Goal: Transaction & Acquisition: Purchase product/service

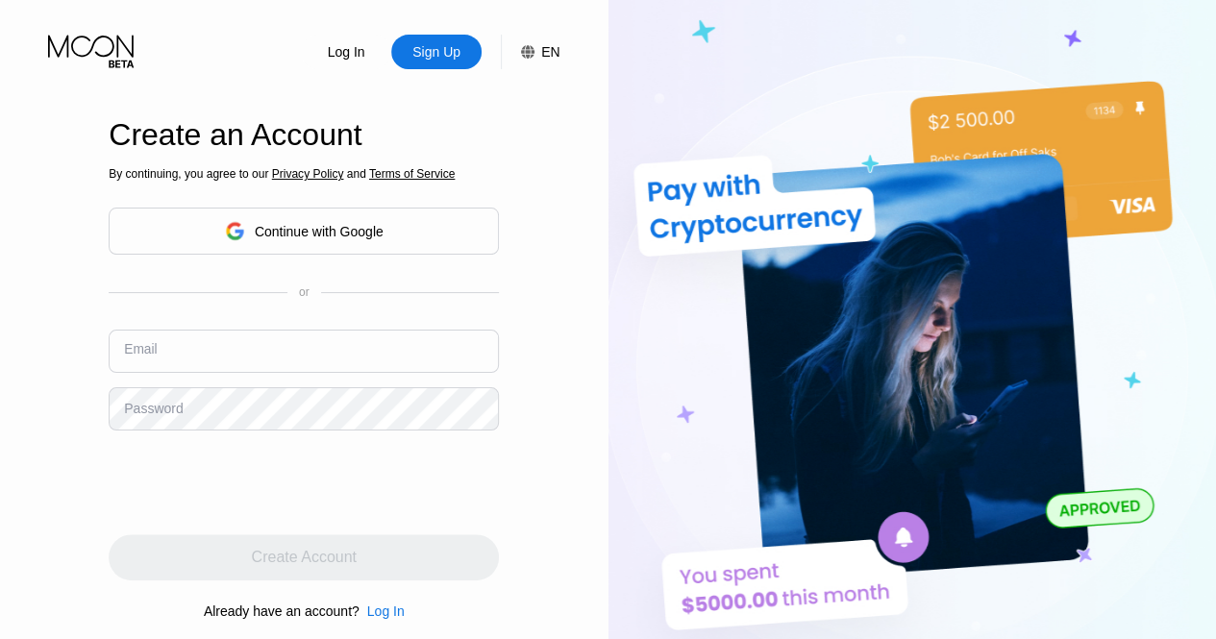
click at [135, 332] on input "text" at bounding box center [304, 351] width 390 height 43
drag, startPoint x: 0, startPoint y: 0, endPoint x: 135, endPoint y: 332, distance: 357.8
click at [135, 332] on input "text" at bounding box center [304, 351] width 390 height 43
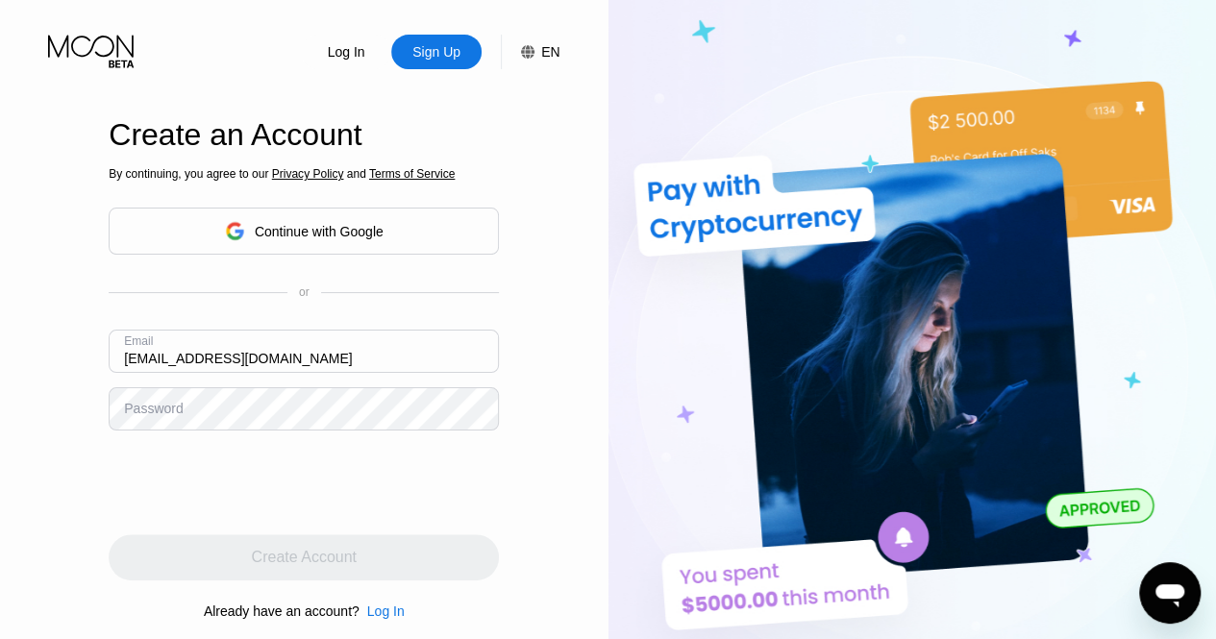
type input "[EMAIL_ADDRESS][DOMAIN_NAME]"
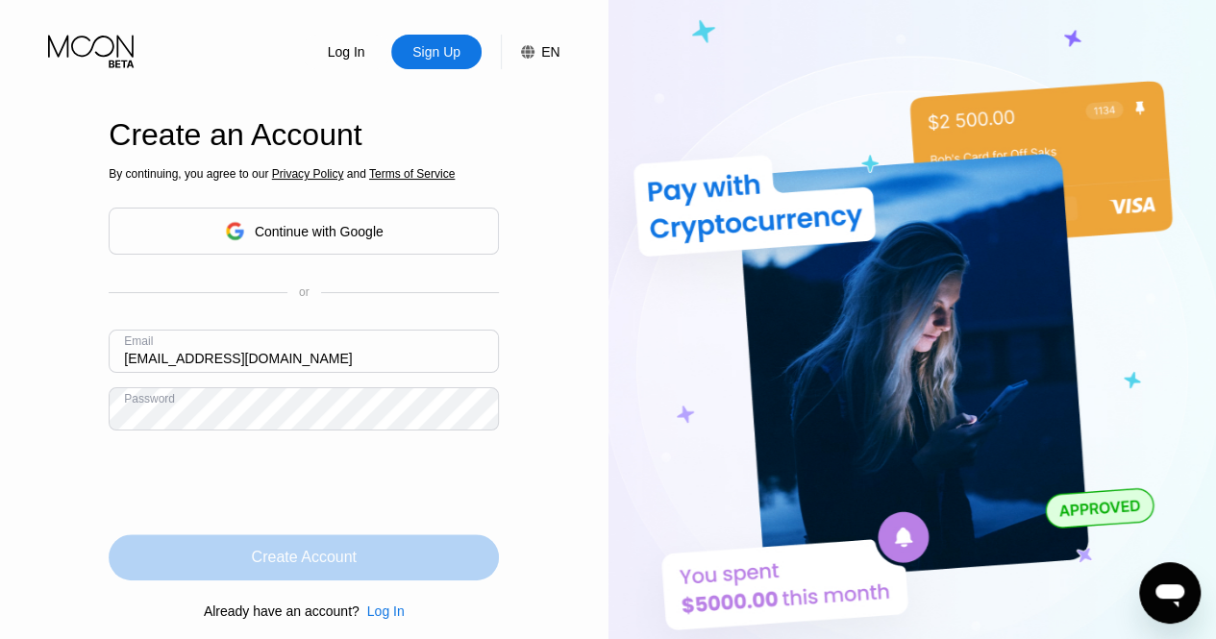
click at [345, 560] on div "Create Account" at bounding box center [304, 557] width 105 height 19
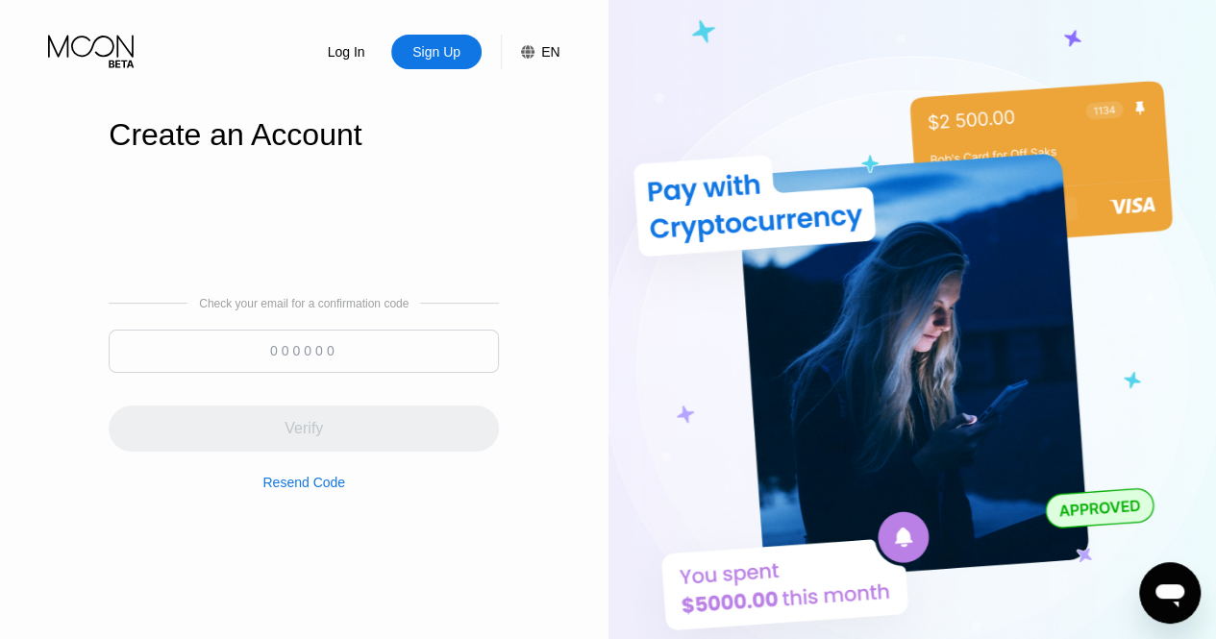
click at [452, 345] on input at bounding box center [304, 351] width 390 height 43
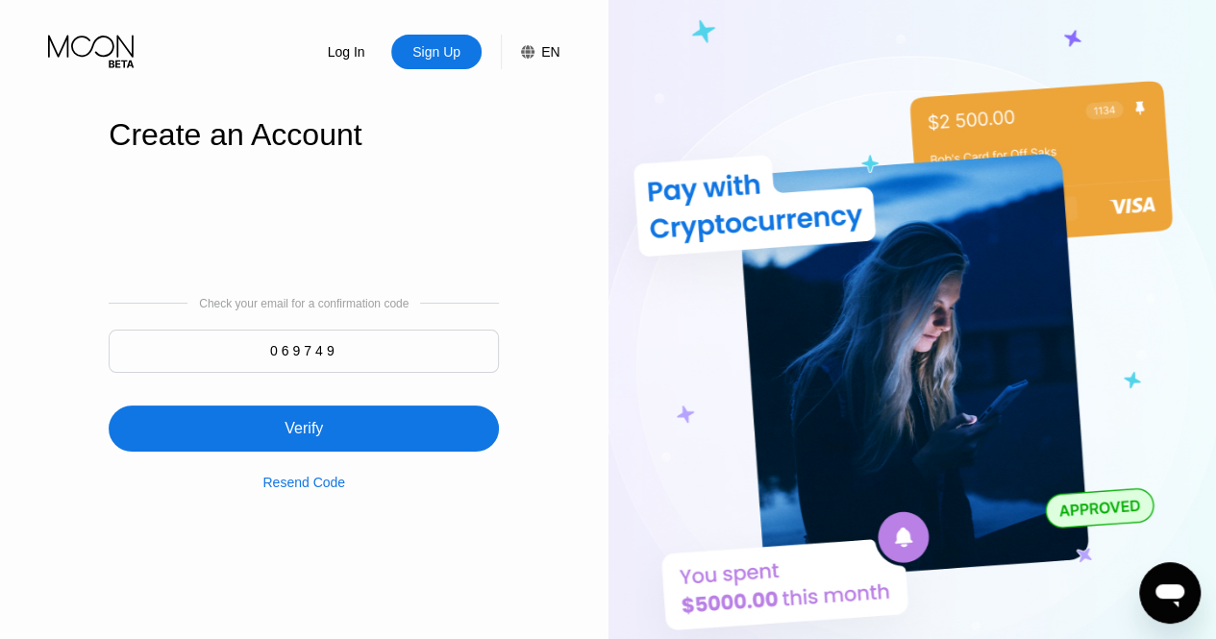
type input "069749"
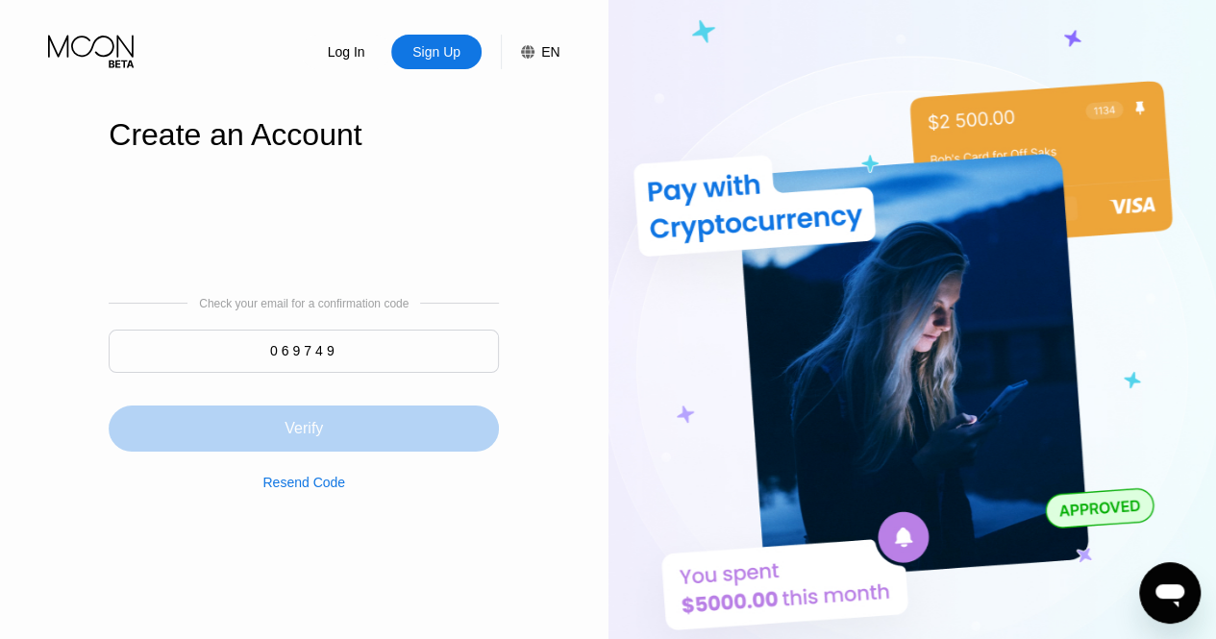
click at [373, 419] on div "Verify" at bounding box center [304, 429] width 390 height 46
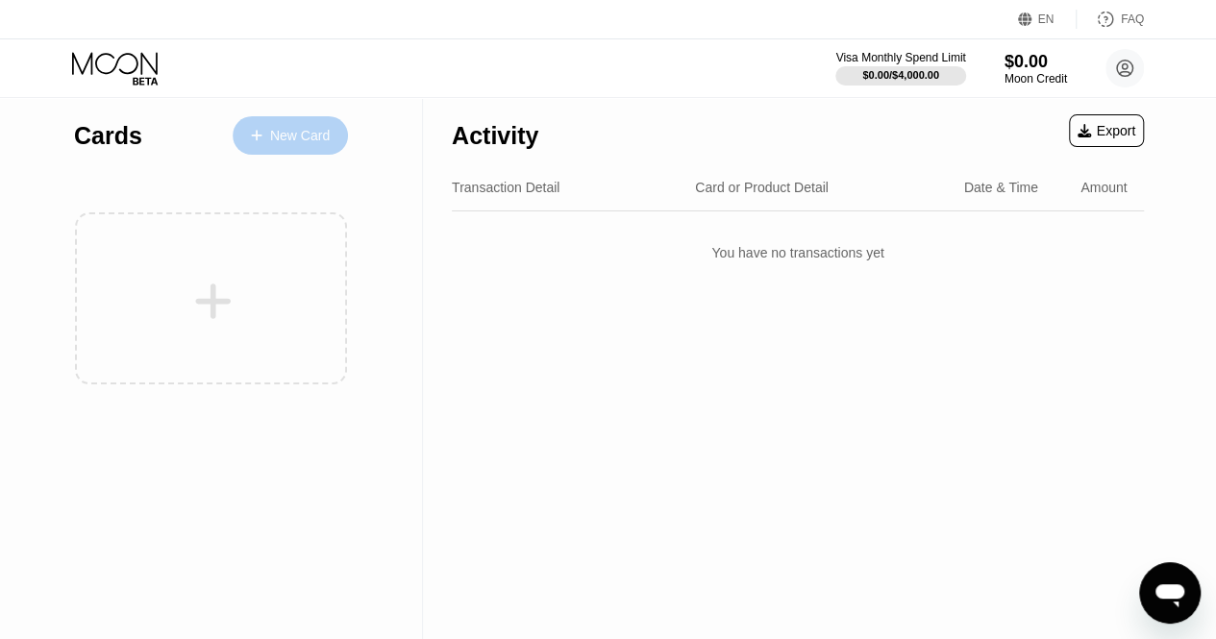
click at [318, 147] on div "New Card" at bounding box center [290, 135] width 115 height 38
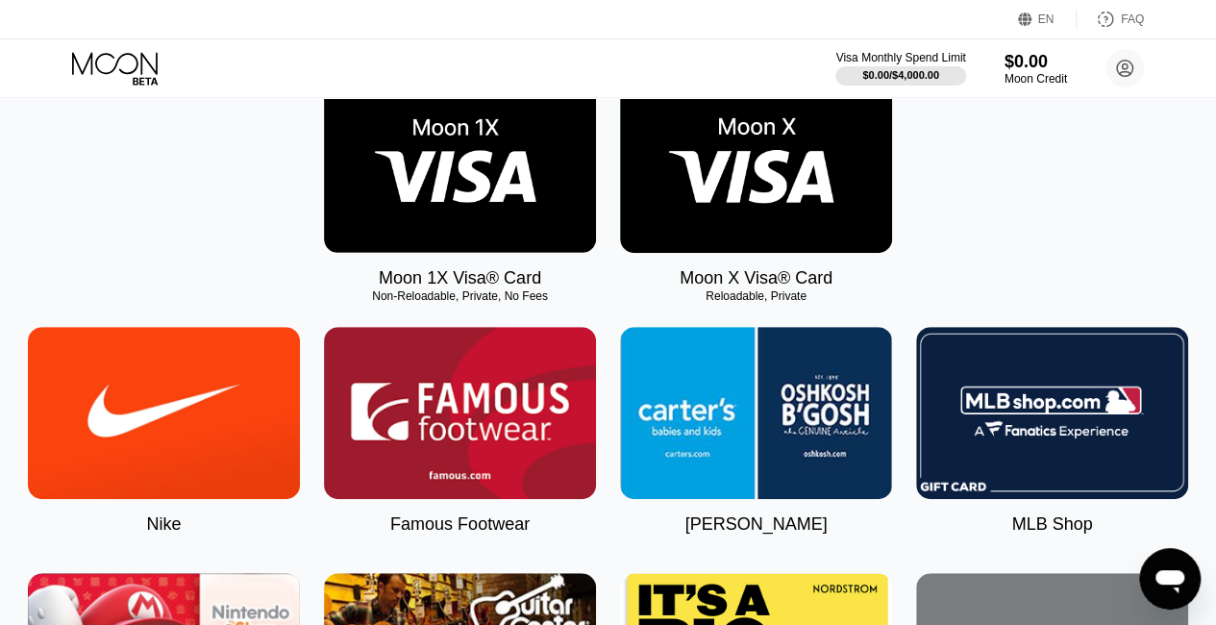
scroll to position [355, 0]
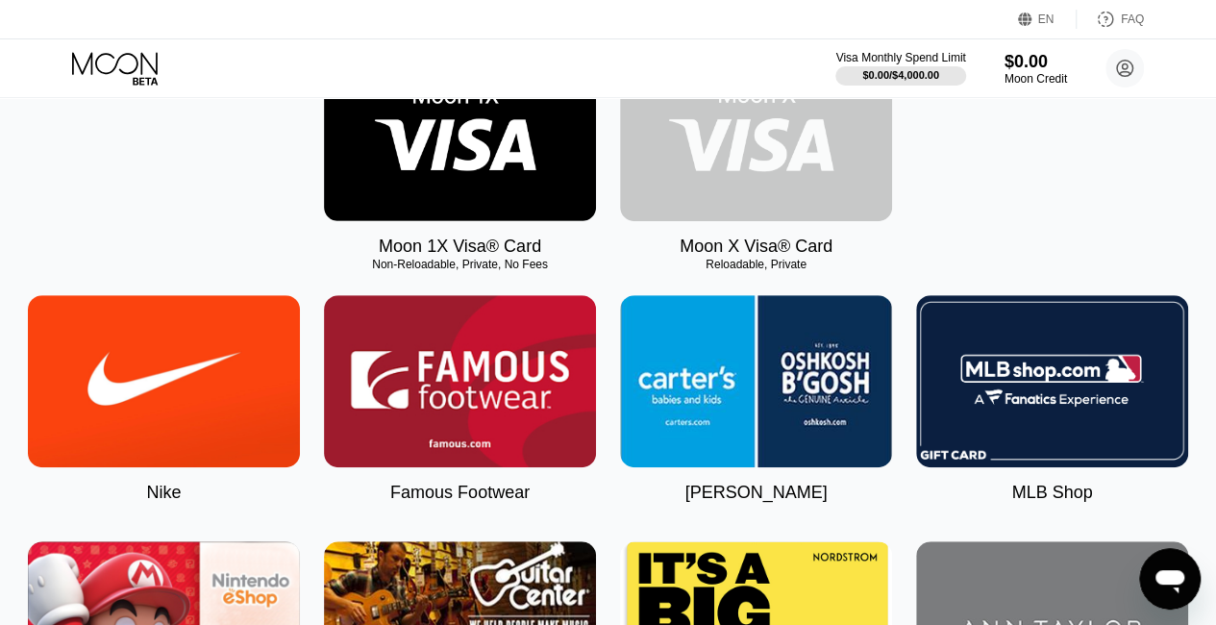
click at [815, 151] on img at bounding box center [756, 135] width 272 height 172
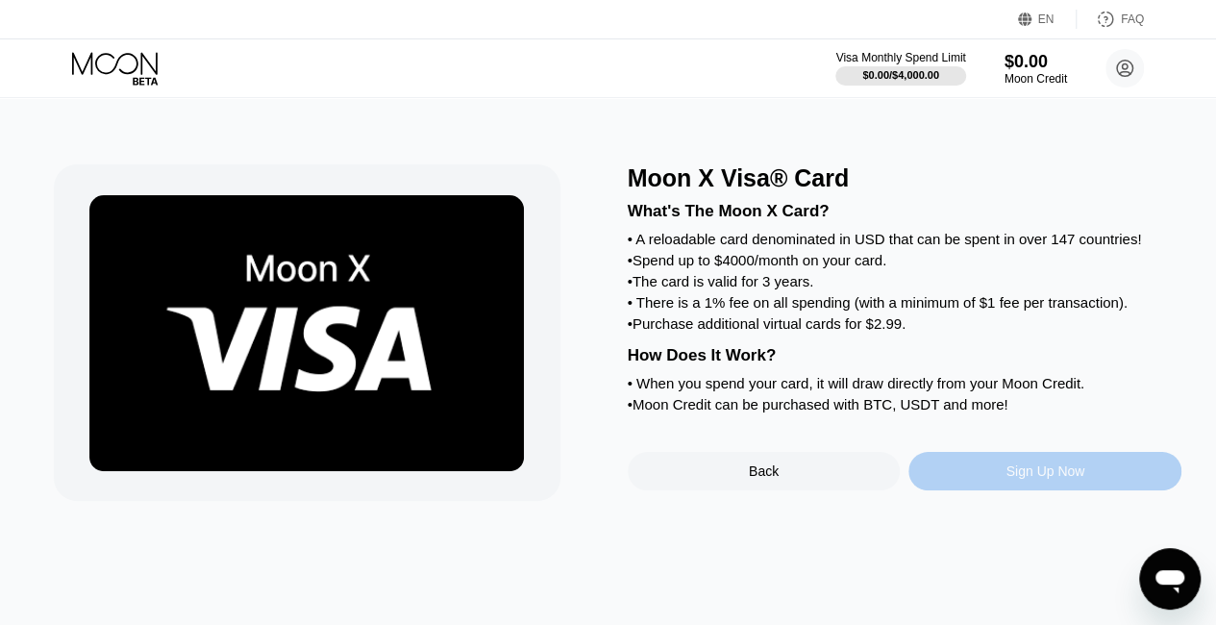
click at [1011, 479] on div "Sign Up Now" at bounding box center [1044, 470] width 79 height 15
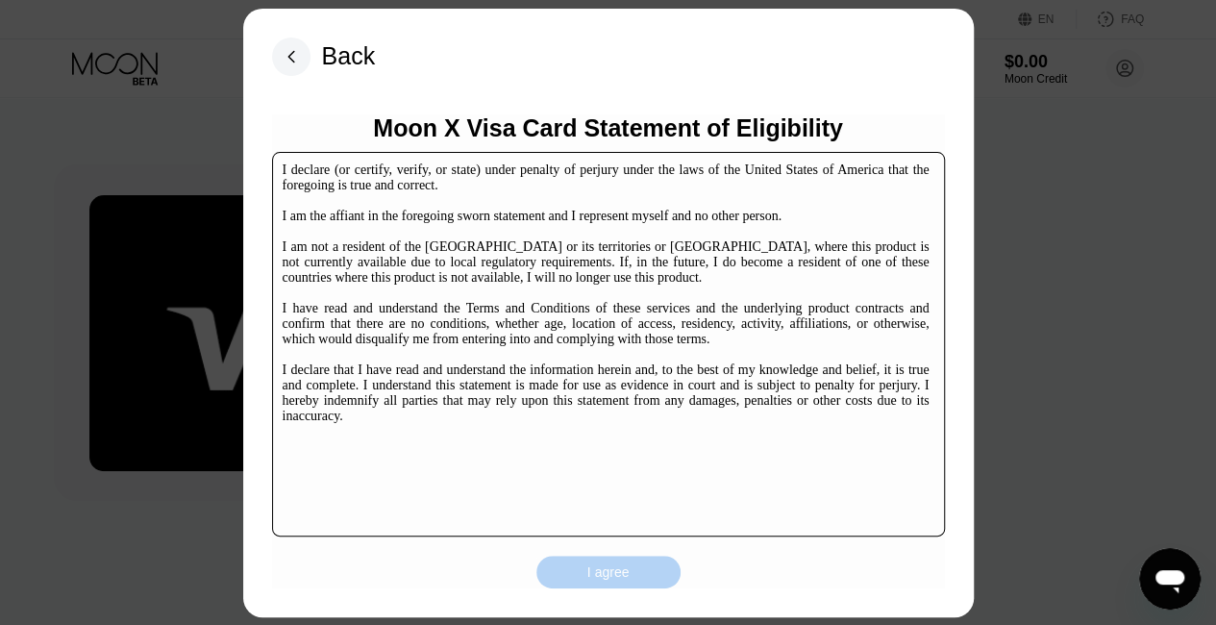
click at [582, 566] on div "I agree" at bounding box center [608, 571] width 144 height 33
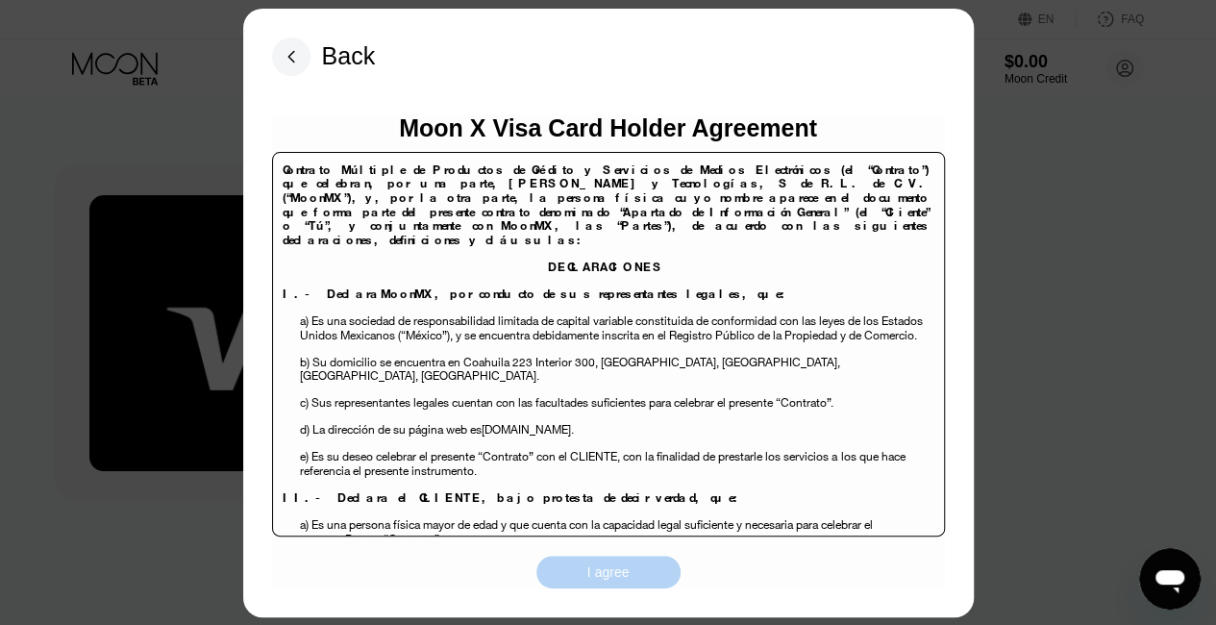
click at [625, 580] on div "I agree" at bounding box center [608, 571] width 42 height 17
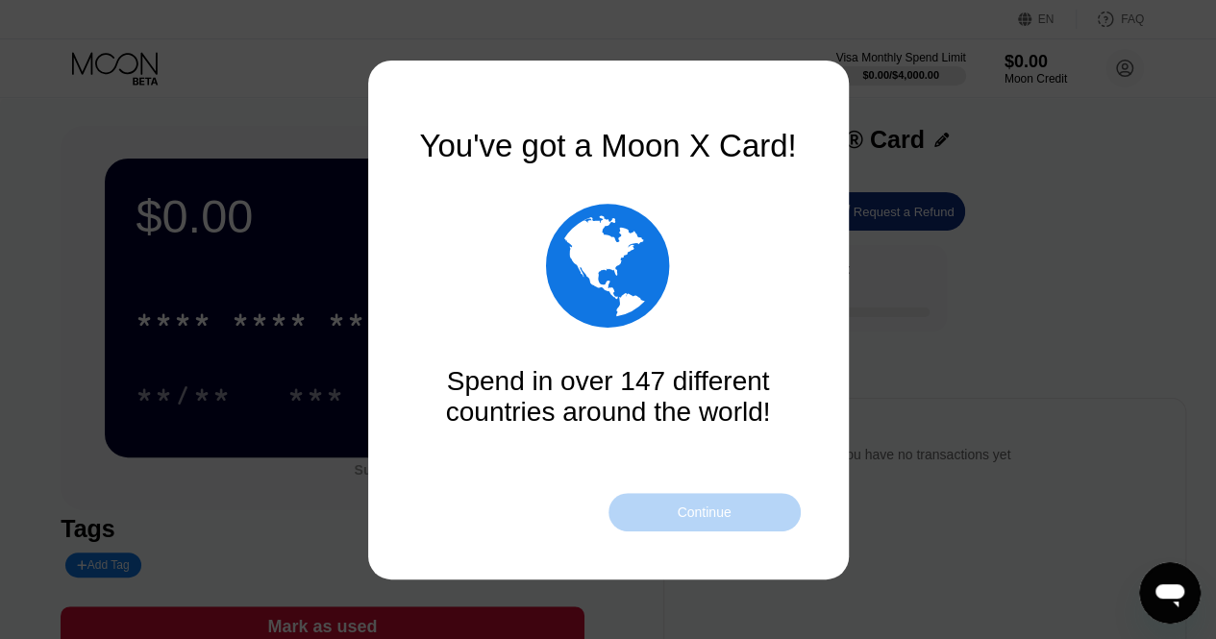
click at [758, 505] on div "Continue" at bounding box center [704, 512] width 192 height 38
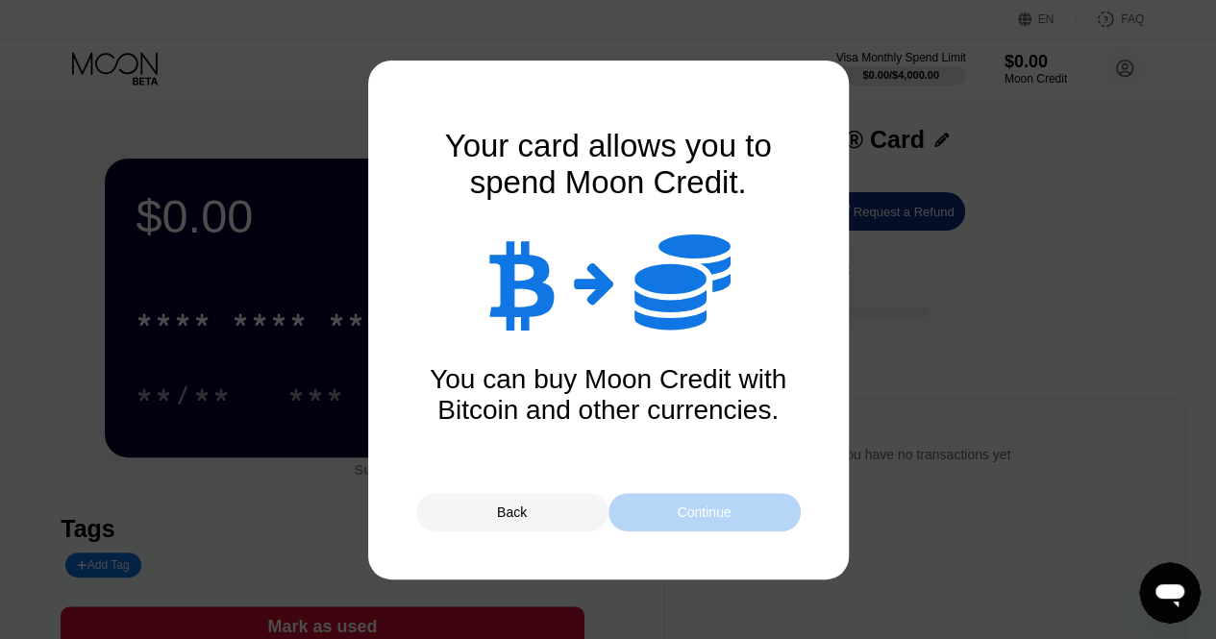
click at [758, 505] on div "Continue" at bounding box center [704, 512] width 192 height 38
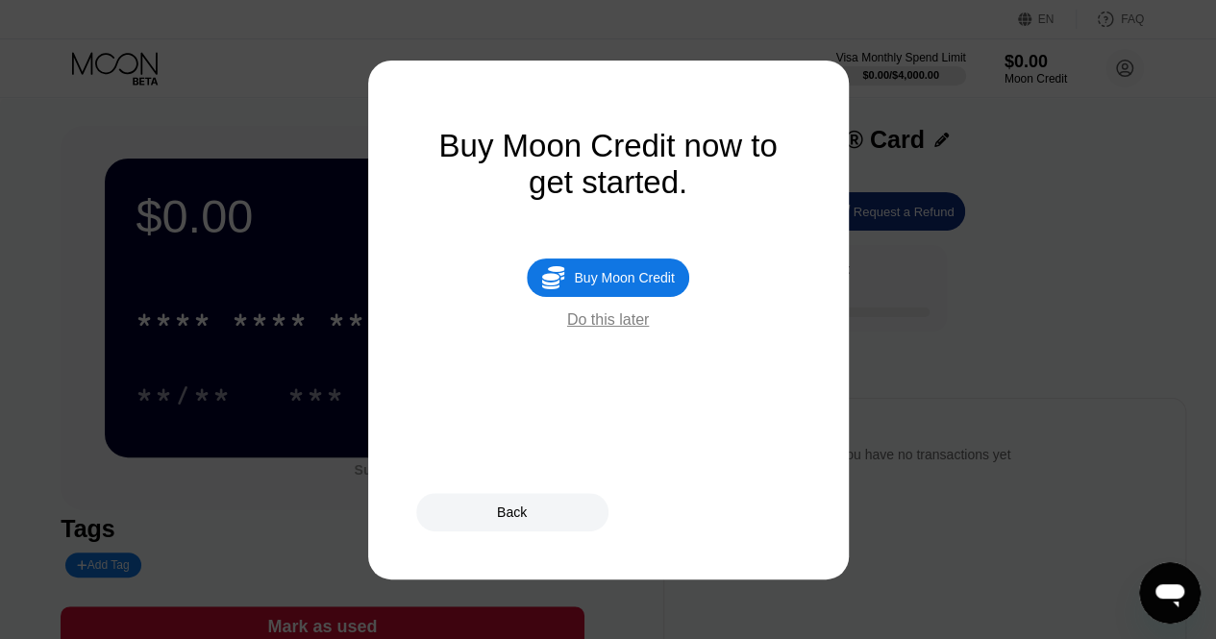
click at [642, 297] on div " Buy Moon Credit" at bounding box center [607, 278] width 161 height 38
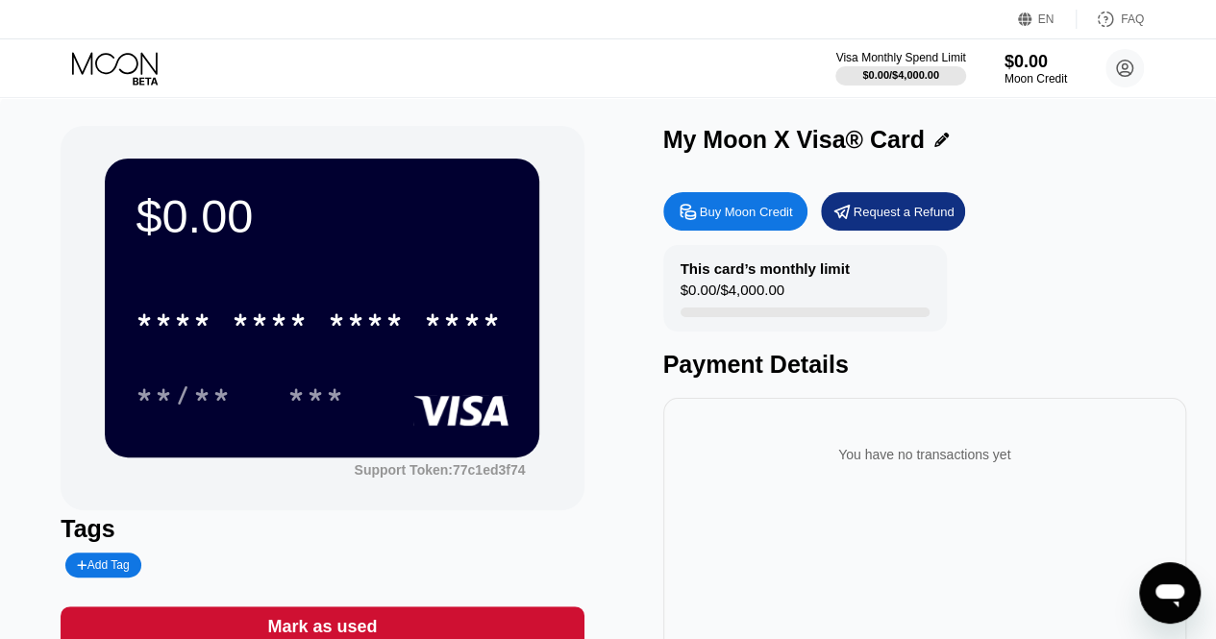
type input "0"
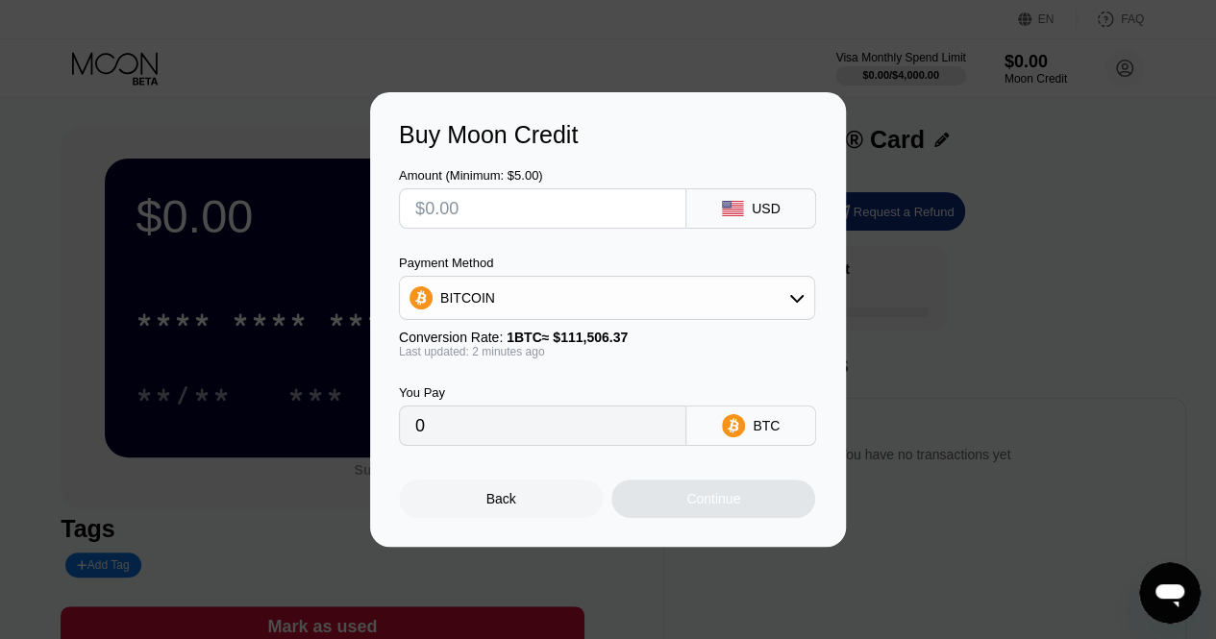
click at [525, 213] on input "text" at bounding box center [542, 208] width 255 height 38
type input "$60"
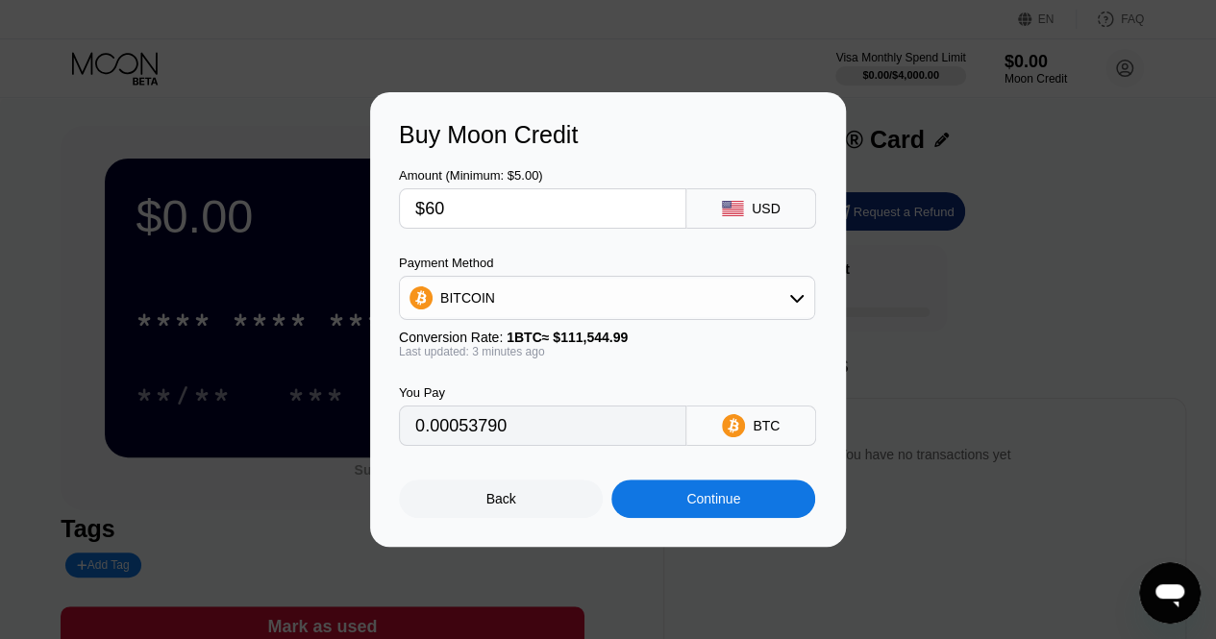
type input "0.00053790"
type input "$60"
click at [730, 506] on div "Continue" at bounding box center [713, 498] width 54 height 15
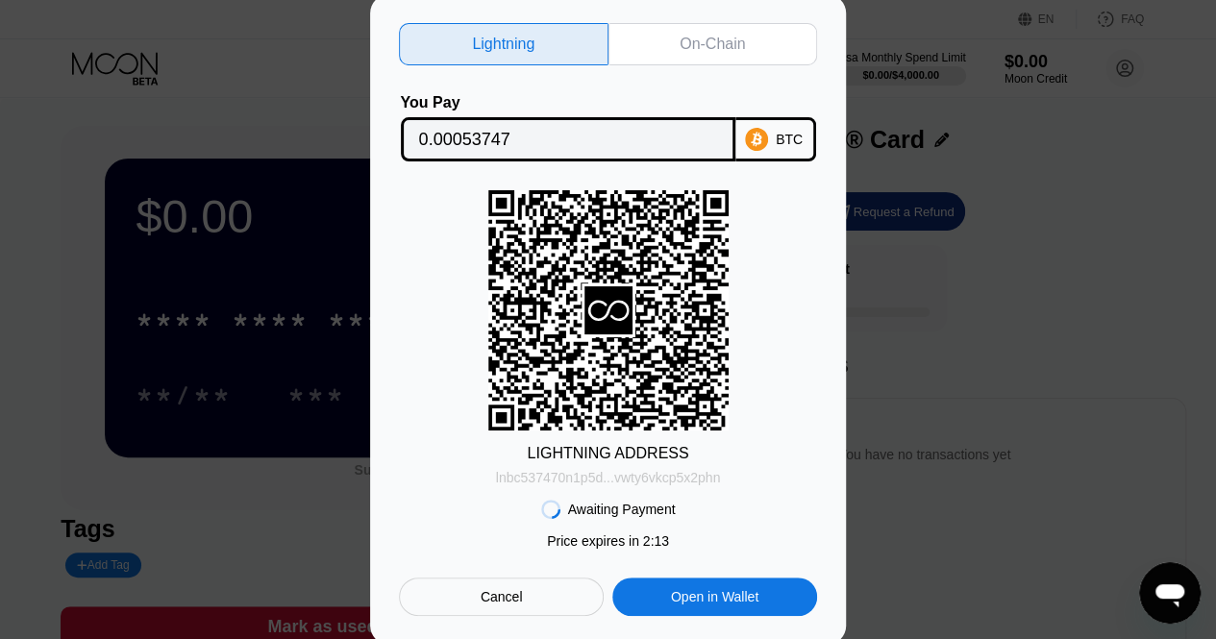
click at [644, 479] on div "lnbc537470n1p5d...vwty6vkcp5x2phn" at bounding box center [608, 477] width 225 height 15
drag, startPoint x: 644, startPoint y: 479, endPoint x: 138, endPoint y: 637, distance: 529.8
click at [644, 479] on div "lnbc537470n1p5d...vwty6vkcp5x2phn" at bounding box center [608, 477] width 225 height 15
click at [604, 485] on div "lnbc537470n1p5d...vwty6vkcp5x2phn" at bounding box center [608, 477] width 225 height 15
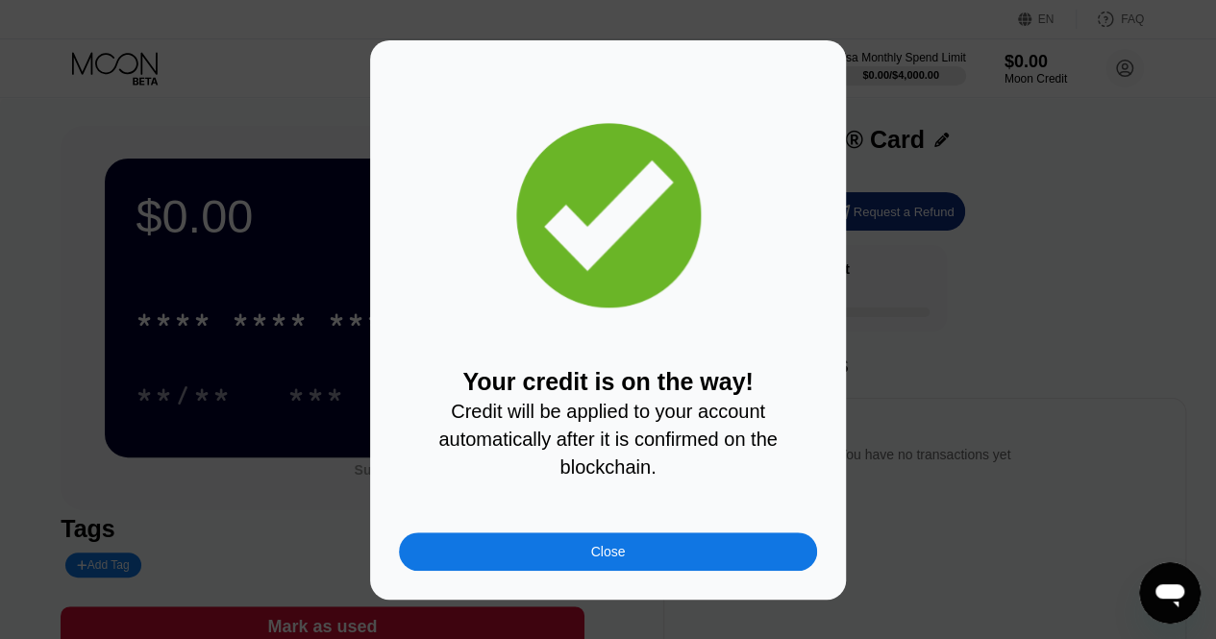
click at [638, 556] on div "Close" at bounding box center [608, 551] width 418 height 38
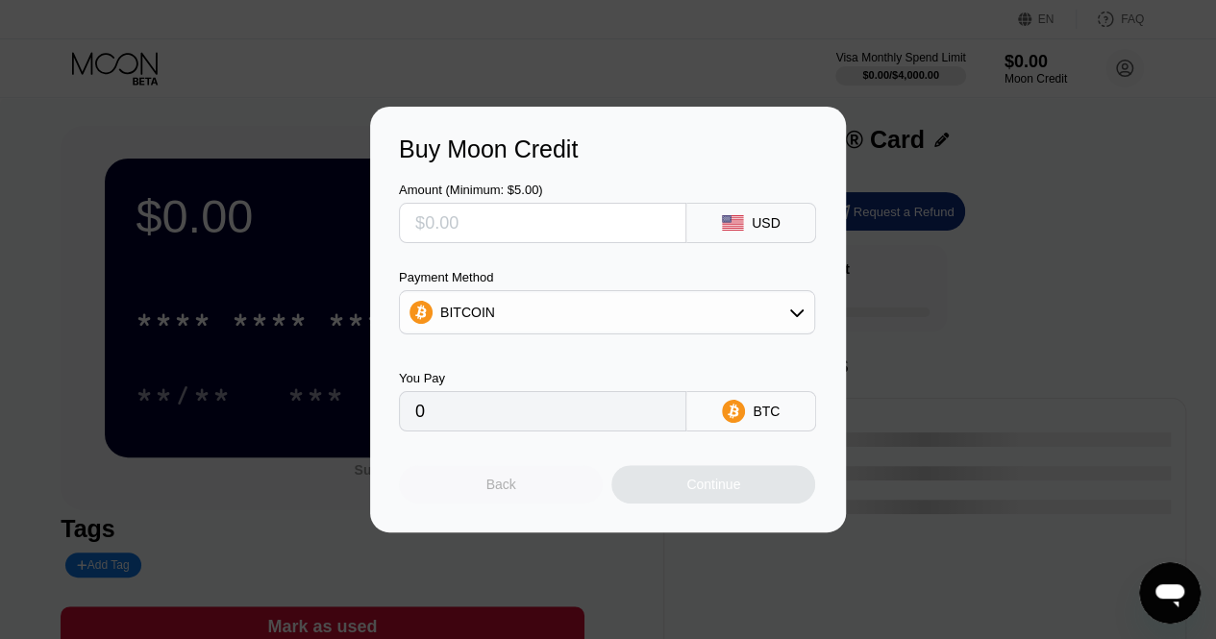
click at [515, 491] on div "Back" at bounding box center [501, 484] width 204 height 38
click at [542, 464] on div "Back Continue" at bounding box center [608, 468] width 418 height 72
click at [494, 478] on div "Back" at bounding box center [501, 484] width 204 height 38
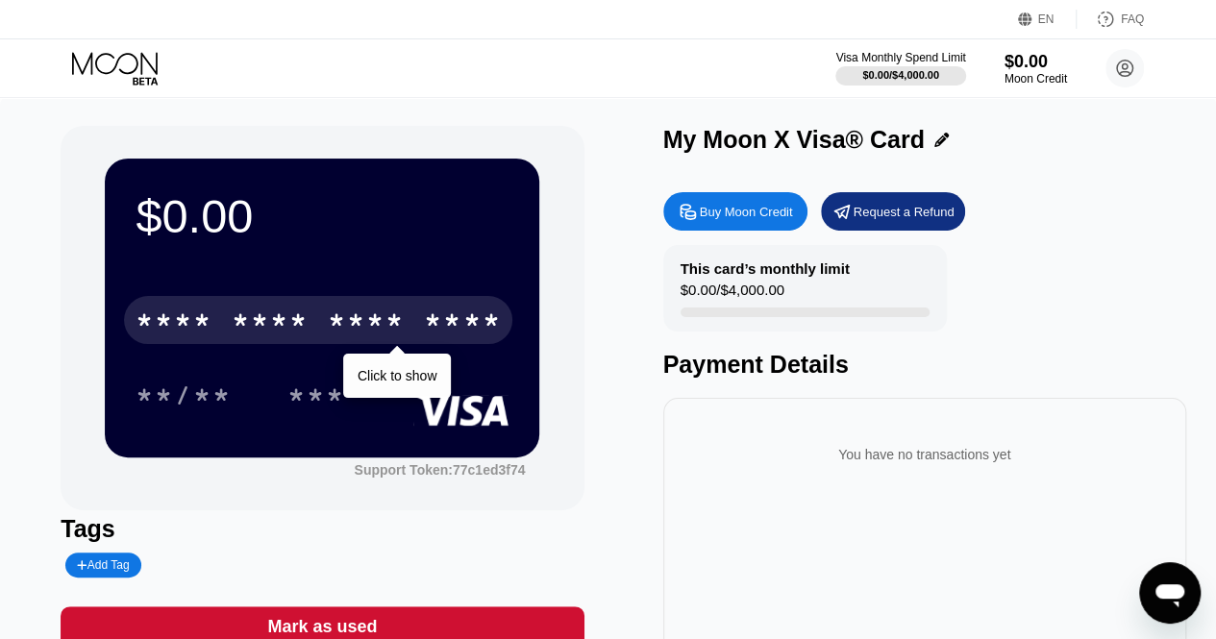
click at [378, 308] on div "* * * * * * * * * * * * ****" at bounding box center [318, 320] width 388 height 48
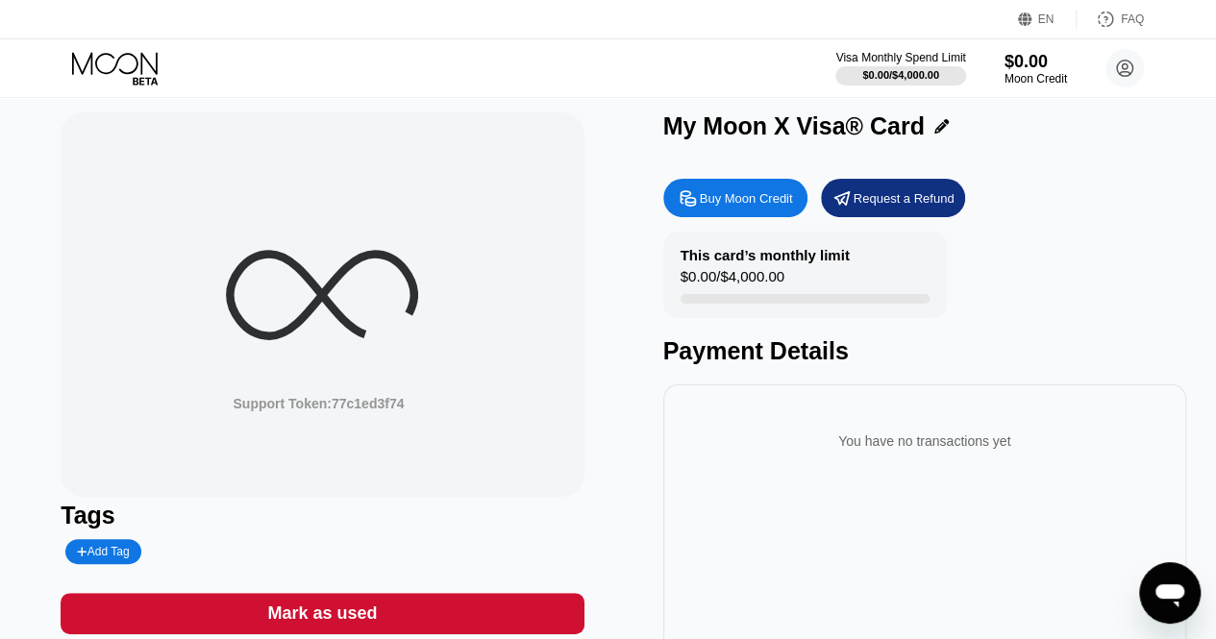
scroll to position [4, 0]
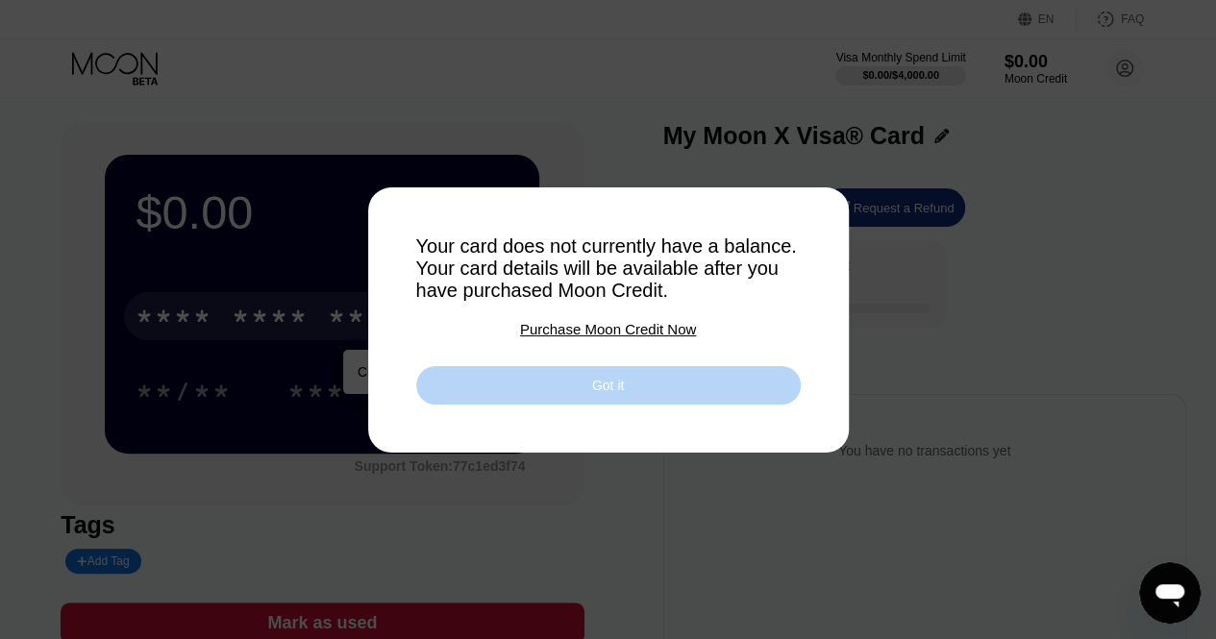
click at [603, 382] on div "Got it" at bounding box center [608, 385] width 32 height 17
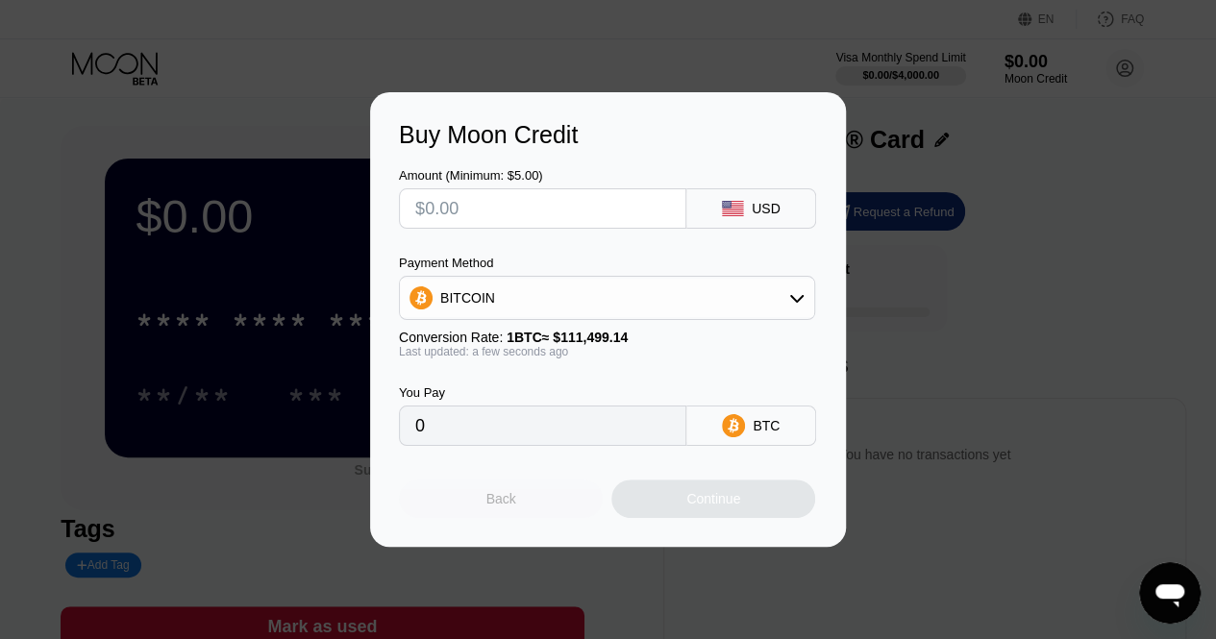
click at [504, 497] on div "Back" at bounding box center [501, 498] width 30 height 15
click at [535, 506] on div "Back" at bounding box center [501, 499] width 204 height 38
click at [532, 507] on div "Back" at bounding box center [501, 499] width 204 height 38
click at [531, 503] on div "Back" at bounding box center [501, 499] width 204 height 38
click at [496, 518] on div "Back" at bounding box center [501, 499] width 204 height 38
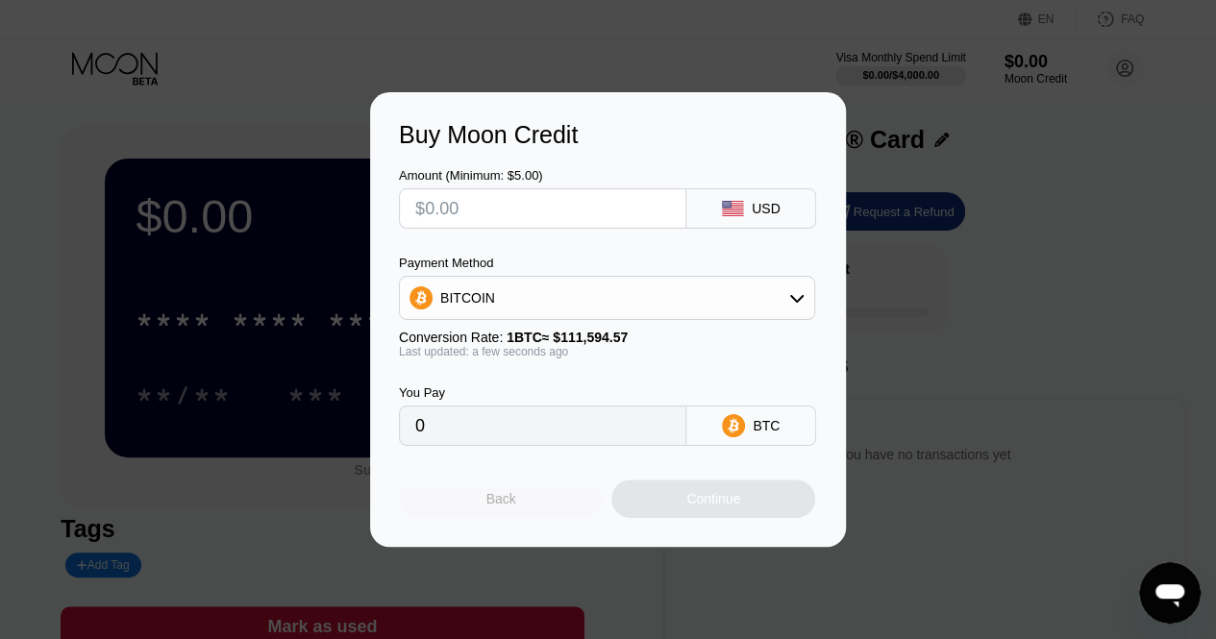
click at [470, 489] on div "Back" at bounding box center [501, 499] width 204 height 38
click at [511, 518] on div "Back" at bounding box center [501, 499] width 204 height 38
click at [441, 510] on div "Back" at bounding box center [501, 499] width 204 height 38
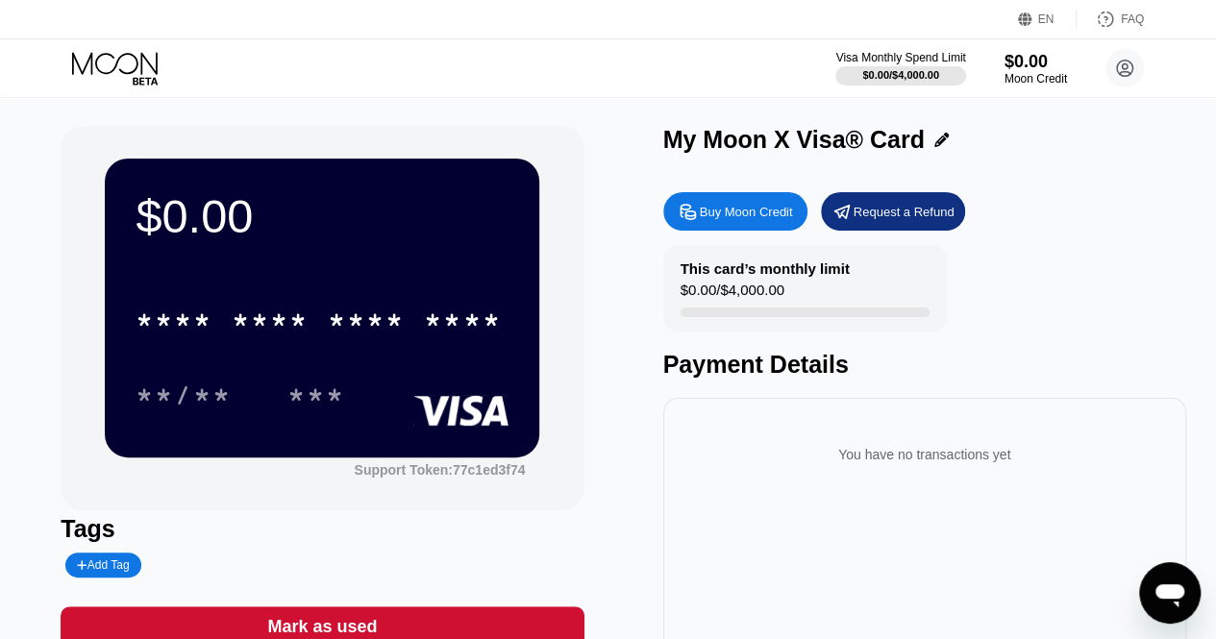
click at [1171, 602] on icon "Open messaging window" at bounding box center [1169, 593] width 35 height 35
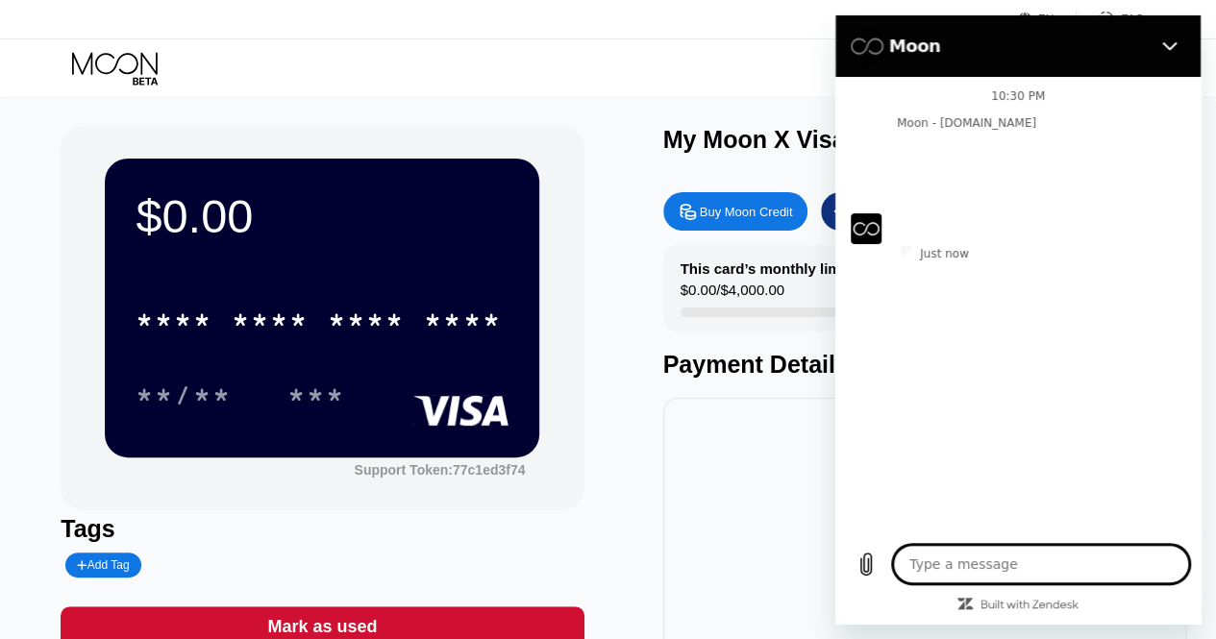
type textarea "x"
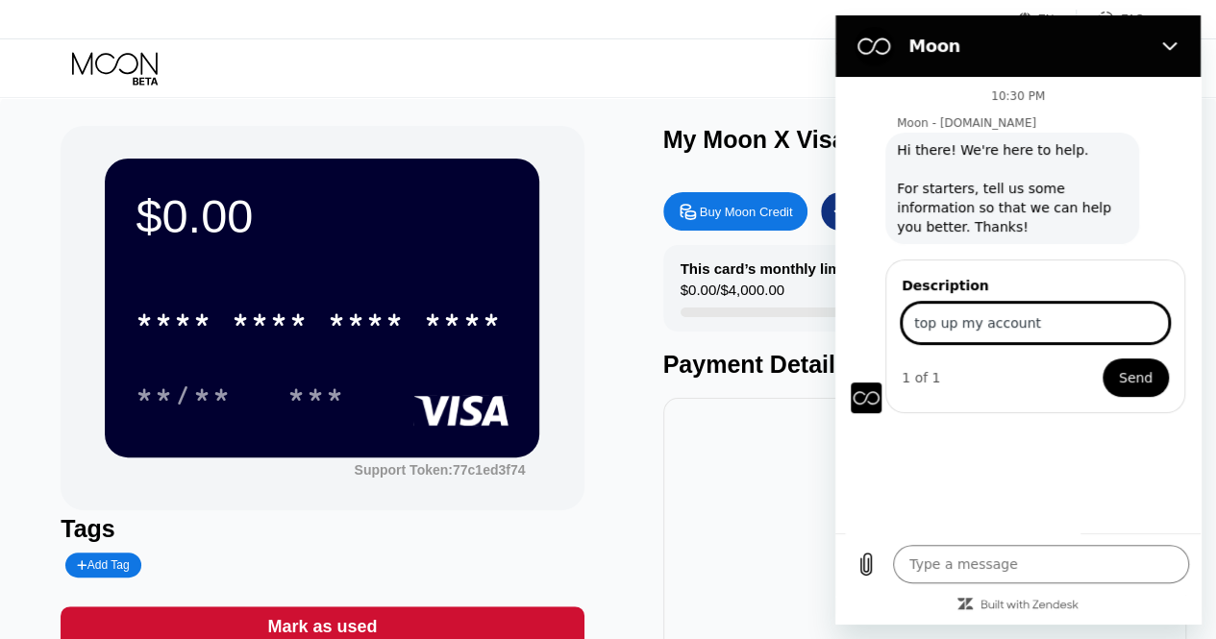
type input "top up my account"
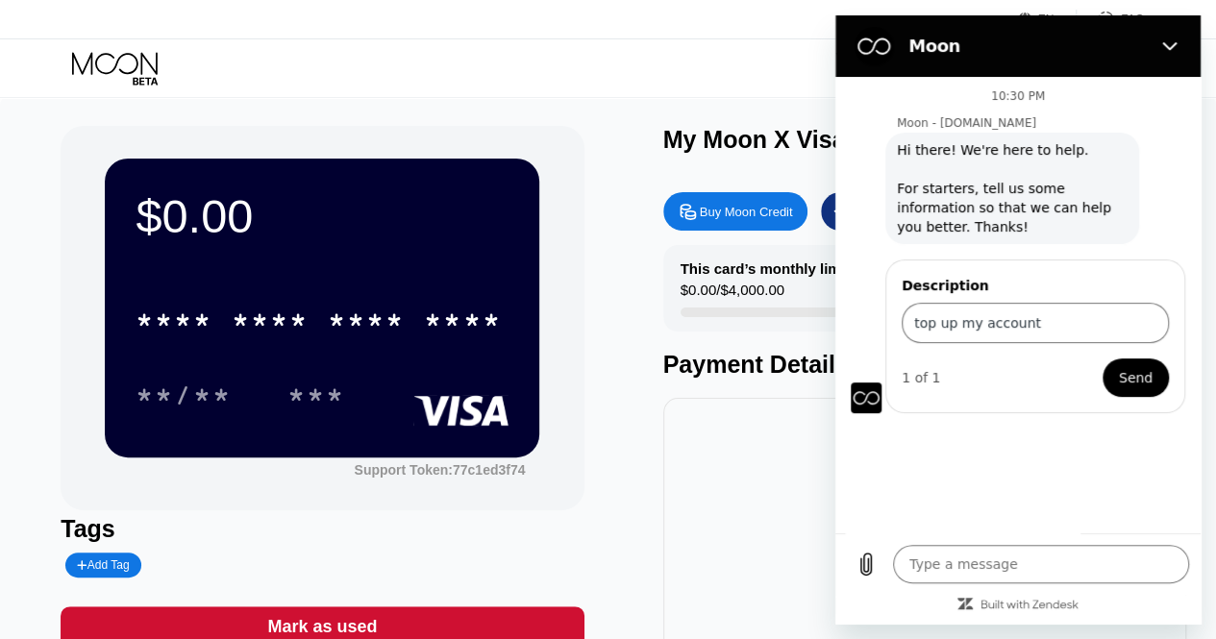
click at [1133, 368] on span "Send" at bounding box center [1136, 377] width 34 height 23
type textarea "x"
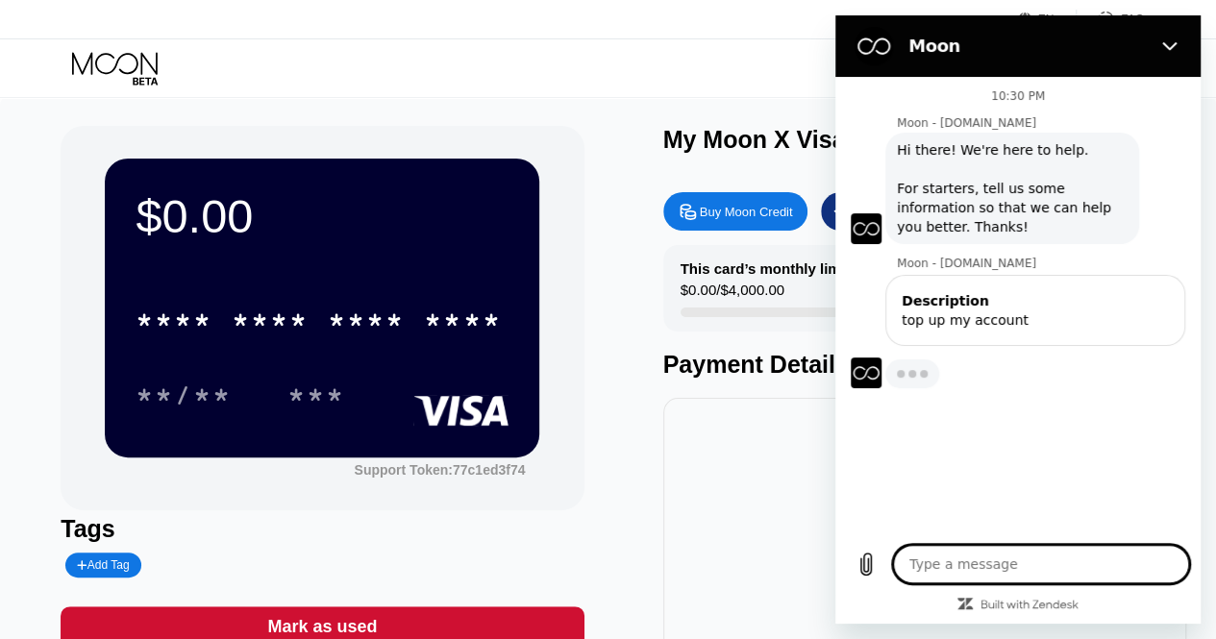
type textarea "h"
type textarea "x"
type textarea "he"
type textarea "x"
type textarea "hel"
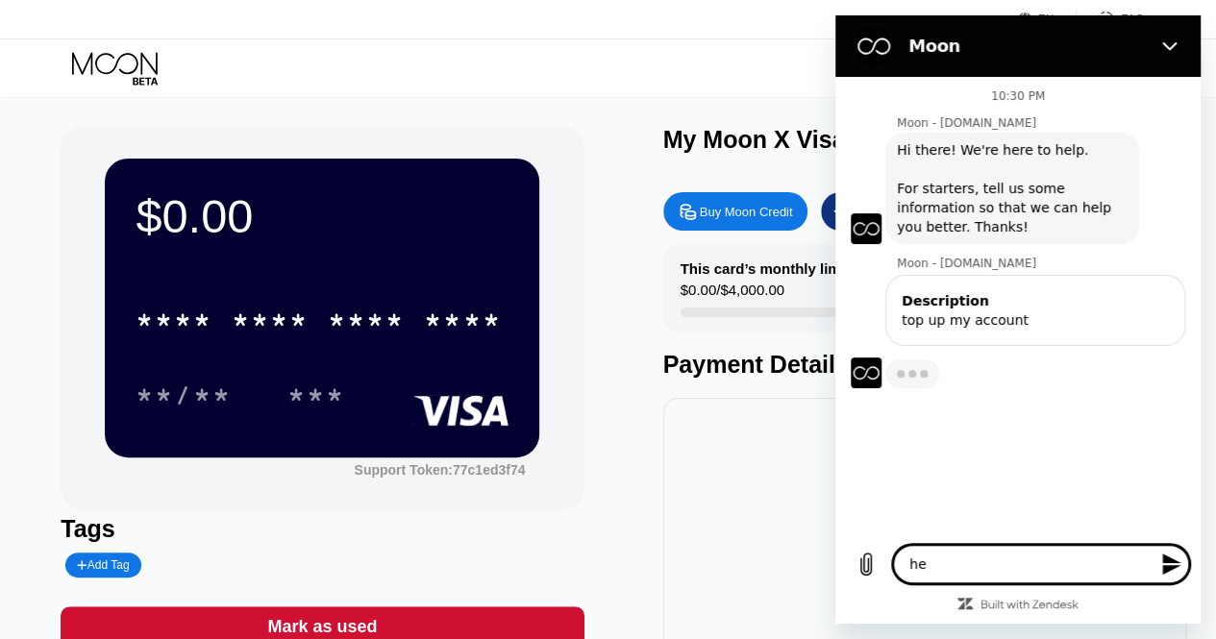
type textarea "x"
type textarea "hell"
type textarea "x"
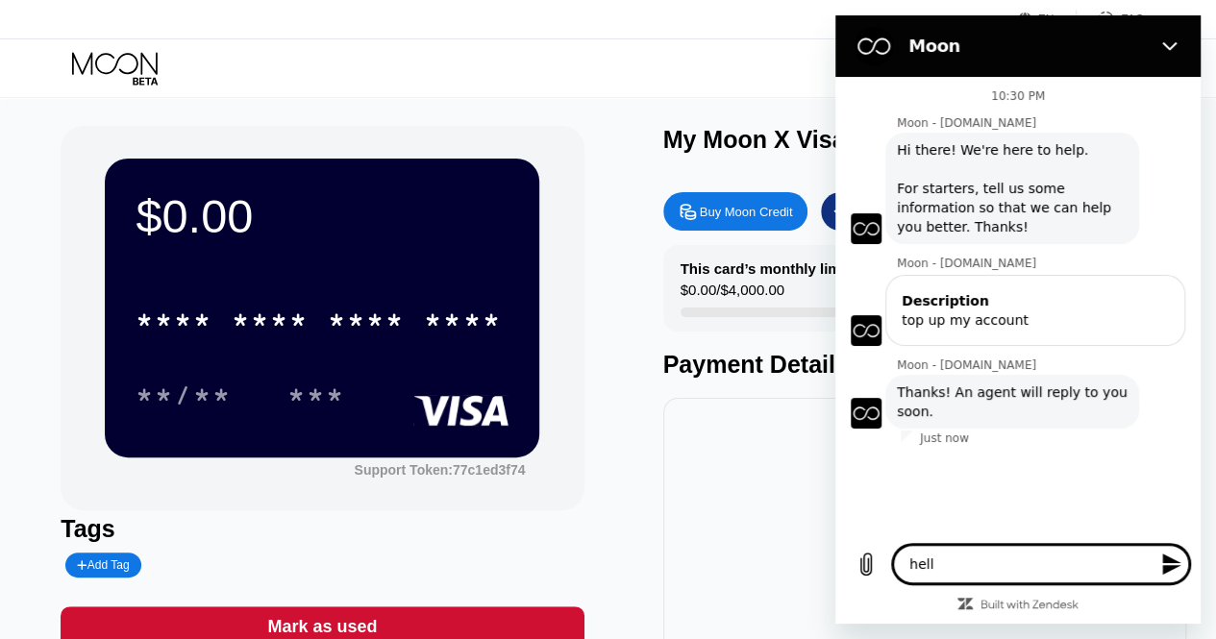
type textarea "hello"
type textarea "x"
type textarea "hello"
type textarea "x"
type textarea "hello ,"
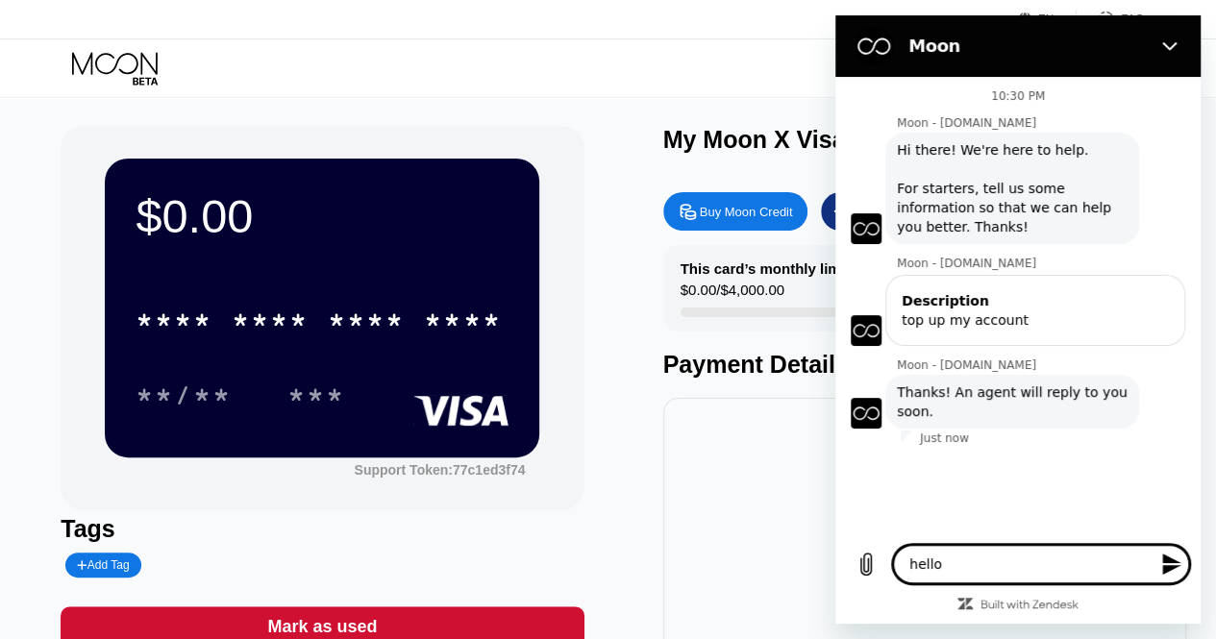
type textarea "x"
type textarea "hello ,"
type textarea "x"
type textarea "hello , i"
type textarea "x"
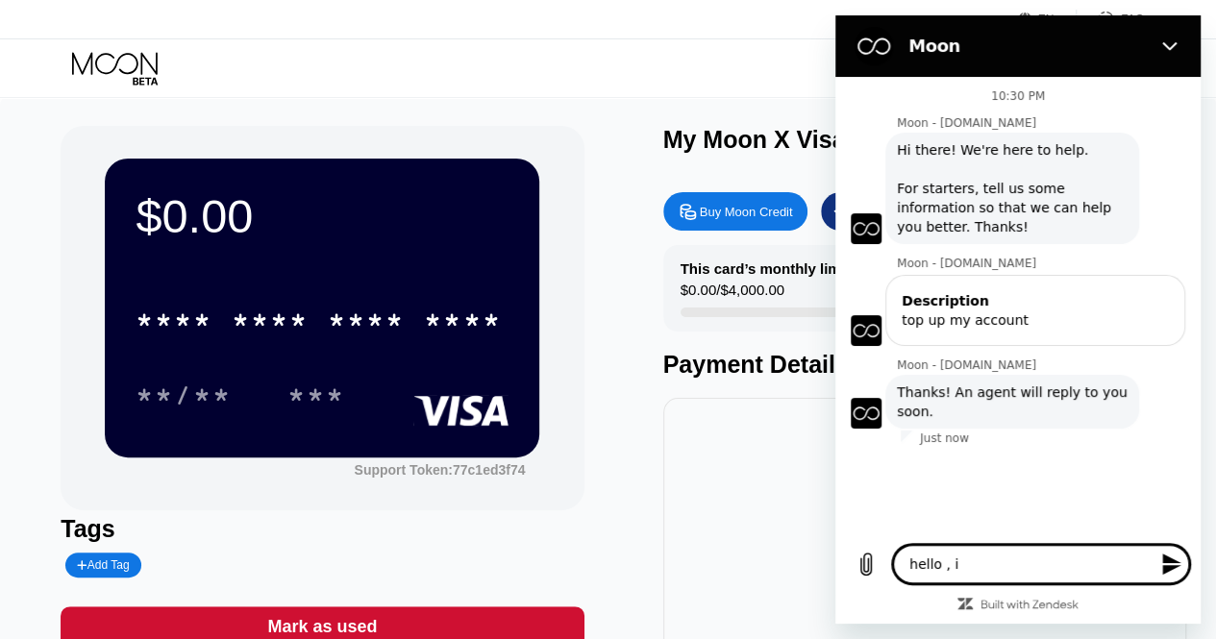
type textarea "hello , i"
type textarea "x"
type textarea "hello , i t"
type textarea "x"
type textarea "hello , i to"
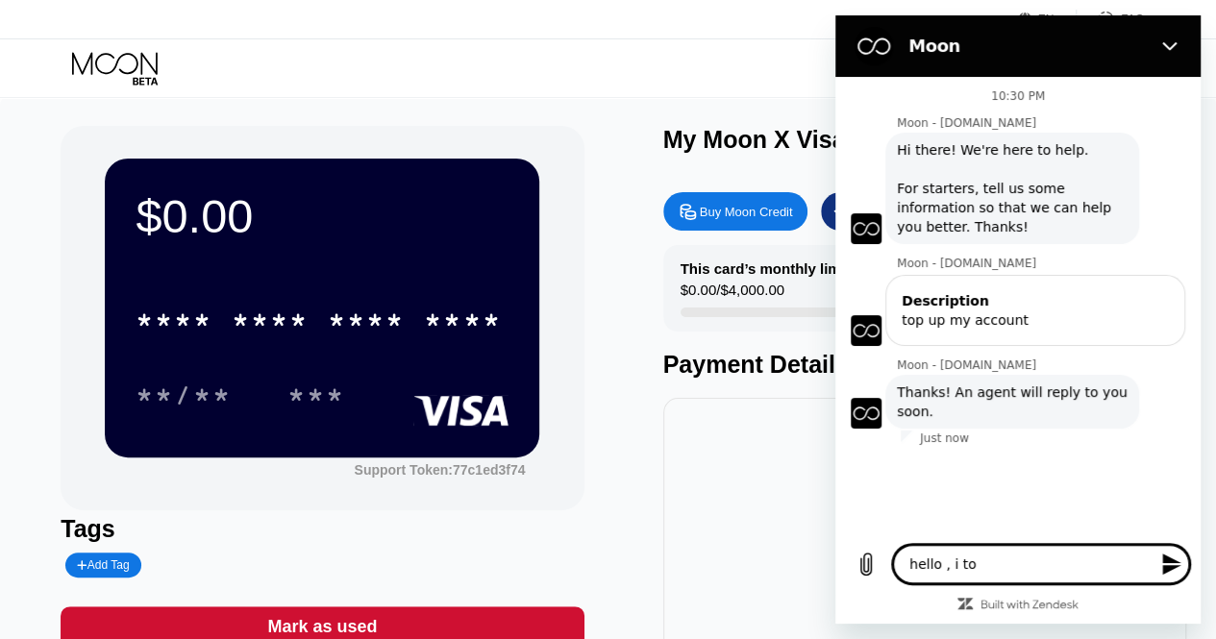
type textarea "x"
type textarea "hello , i top"
type textarea "x"
type textarea "hello , i top"
type textarea "x"
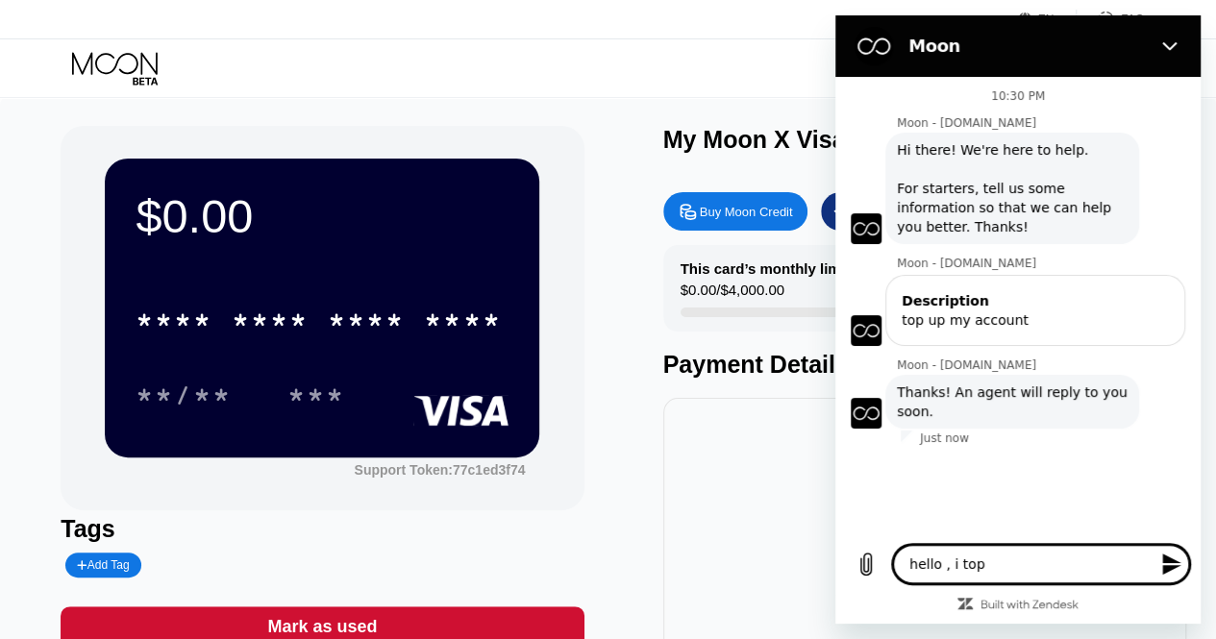
type textarea "hello , i top u"
type textarea "x"
type textarea "hello , i top up"
type textarea "x"
type textarea "hello , i top up"
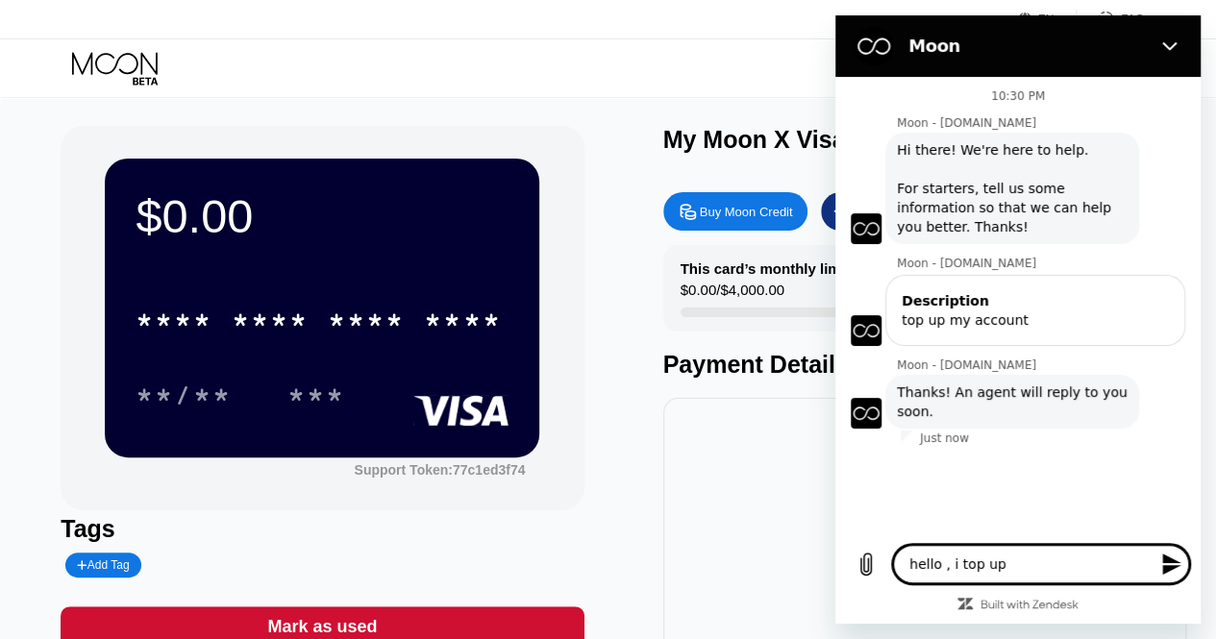
type textarea "x"
type textarea "hello , i top up m"
type textarea "x"
type textarea "hello , i top up my"
type textarea "x"
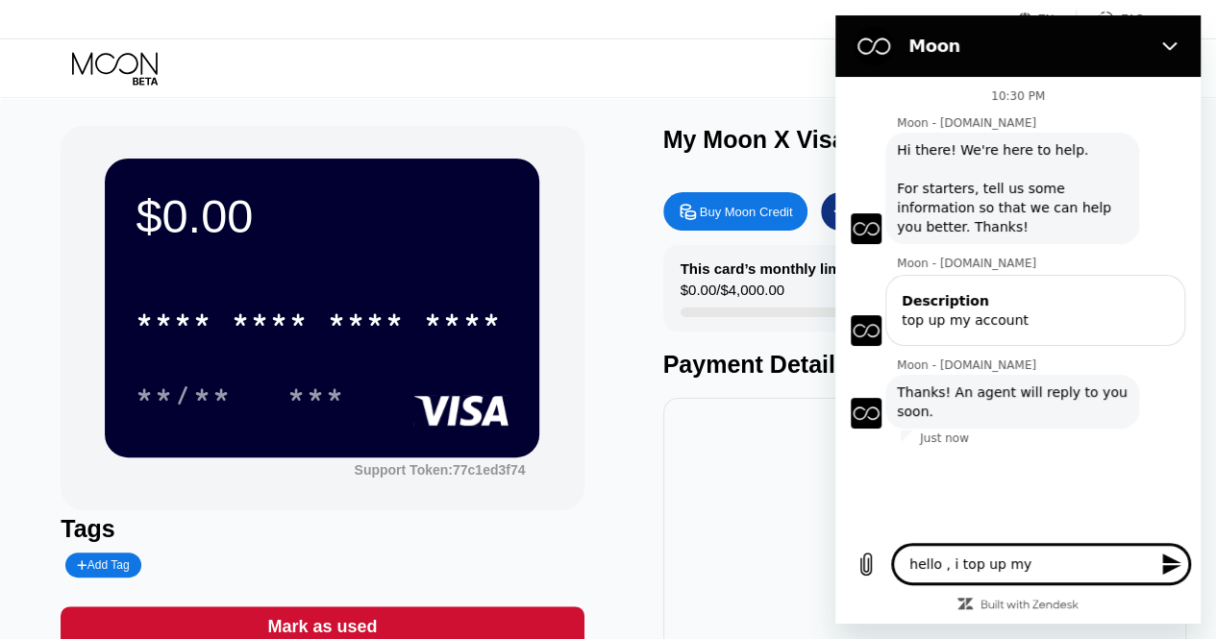
type textarea "hello , i top up my"
type textarea "x"
type textarea "hello , i top up my a"
type textarea "x"
type textarea "hello , i top up my ac"
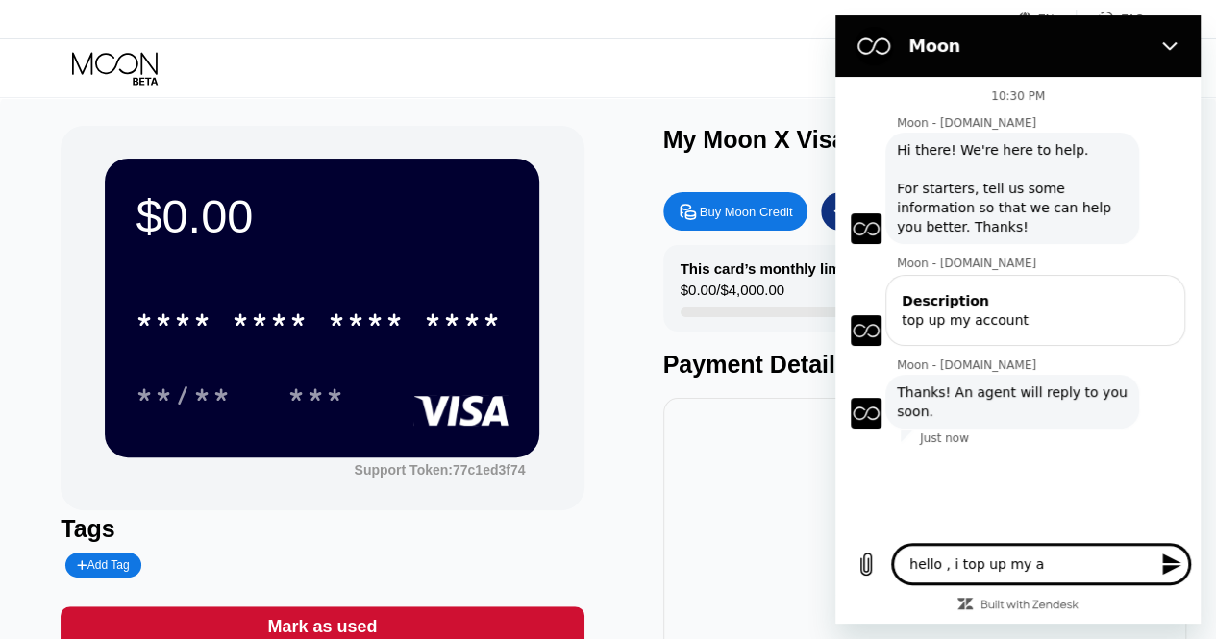
type textarea "x"
type textarea "hello , i top up my acc"
type textarea "x"
type textarea "hello , i top up my acco"
type textarea "x"
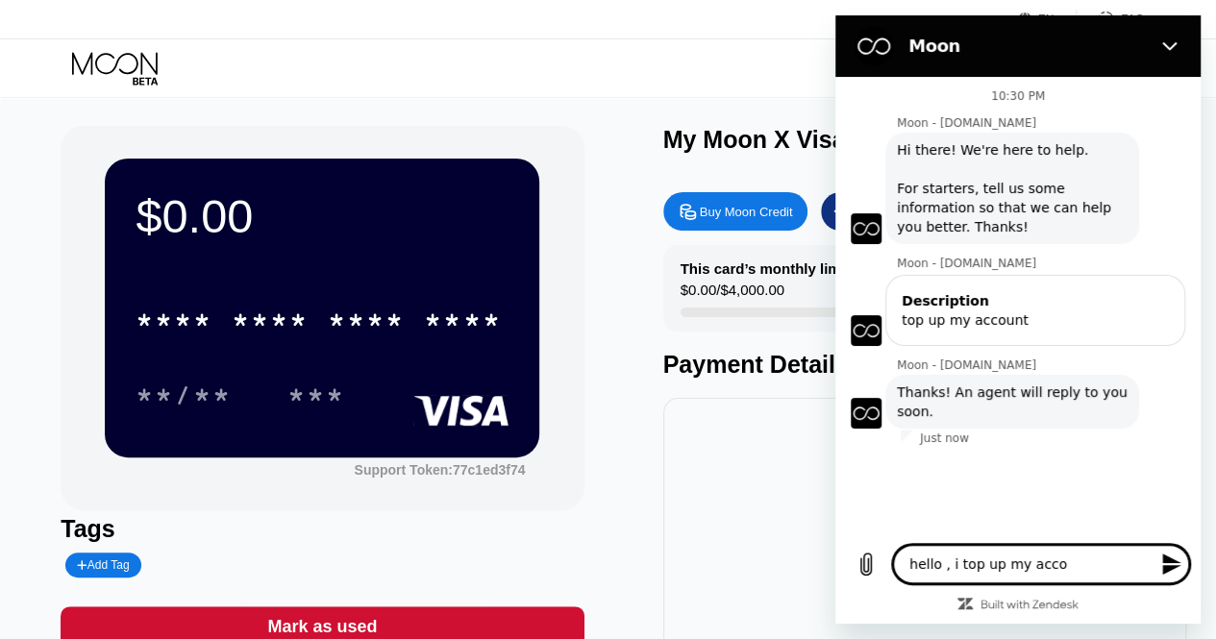
type textarea "hello , i top up my accou"
type textarea "x"
type textarea "hello , i top up my accoun"
type textarea "x"
type textarea "hello , i top up my account"
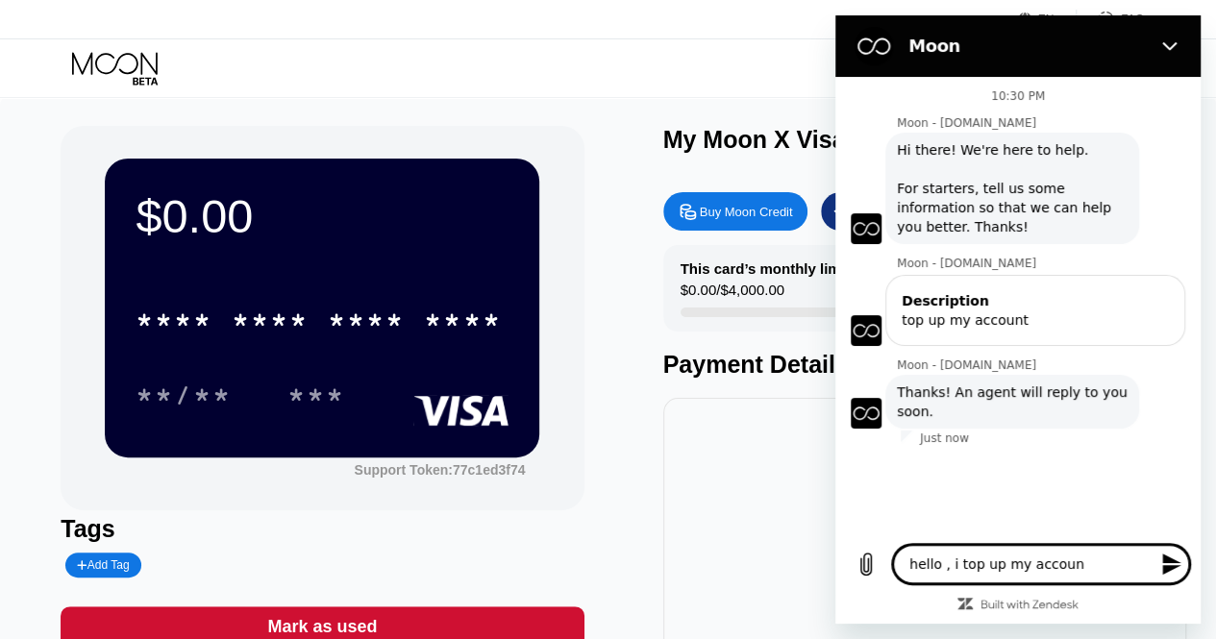
type textarea "x"
type textarea "hello , i top up my account"
type textarea "x"
type textarea "hello , i top up my account a"
type textarea "x"
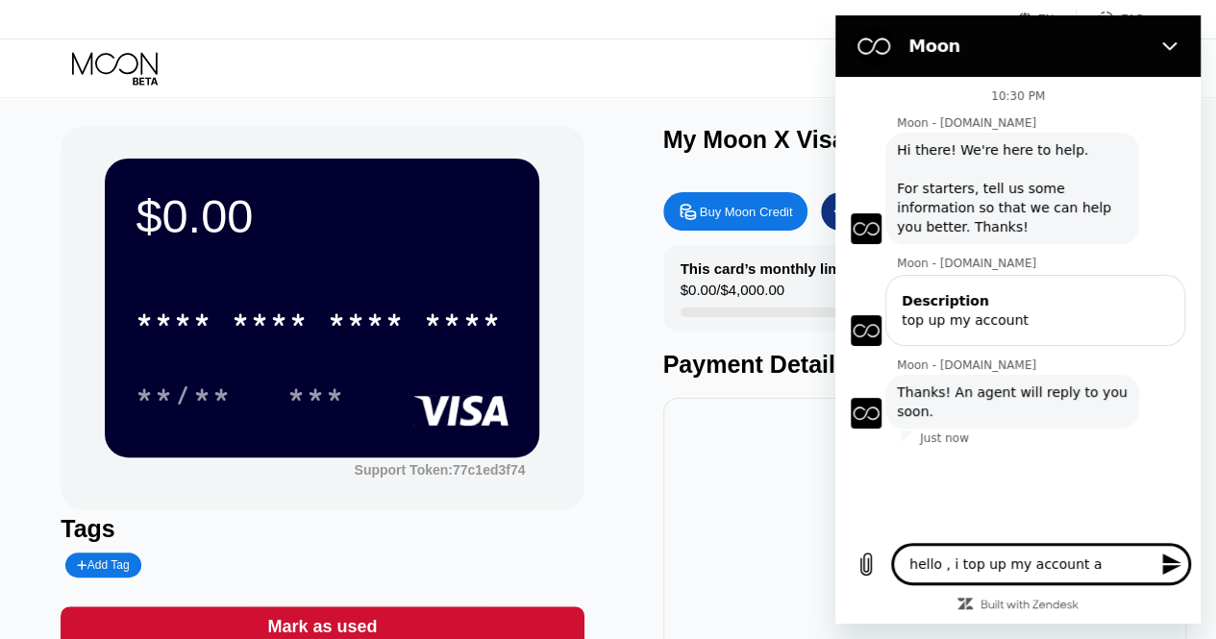
type textarea "hello , i top up my account an"
type textarea "x"
type textarea "hello , i top up my account and"
type textarea "x"
type textarea "hello , i top up my account and"
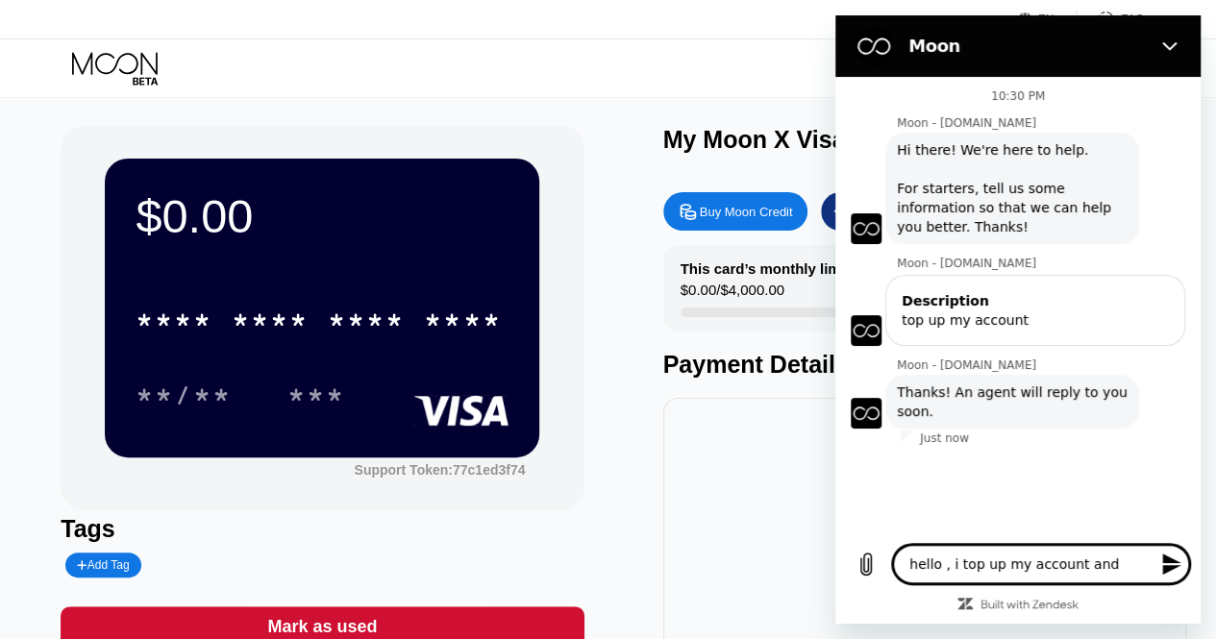
type textarea "x"
type textarea "hello , i top up my account and i"
type textarea "x"
type textarea "hello , i top up my account and i"
type textarea "x"
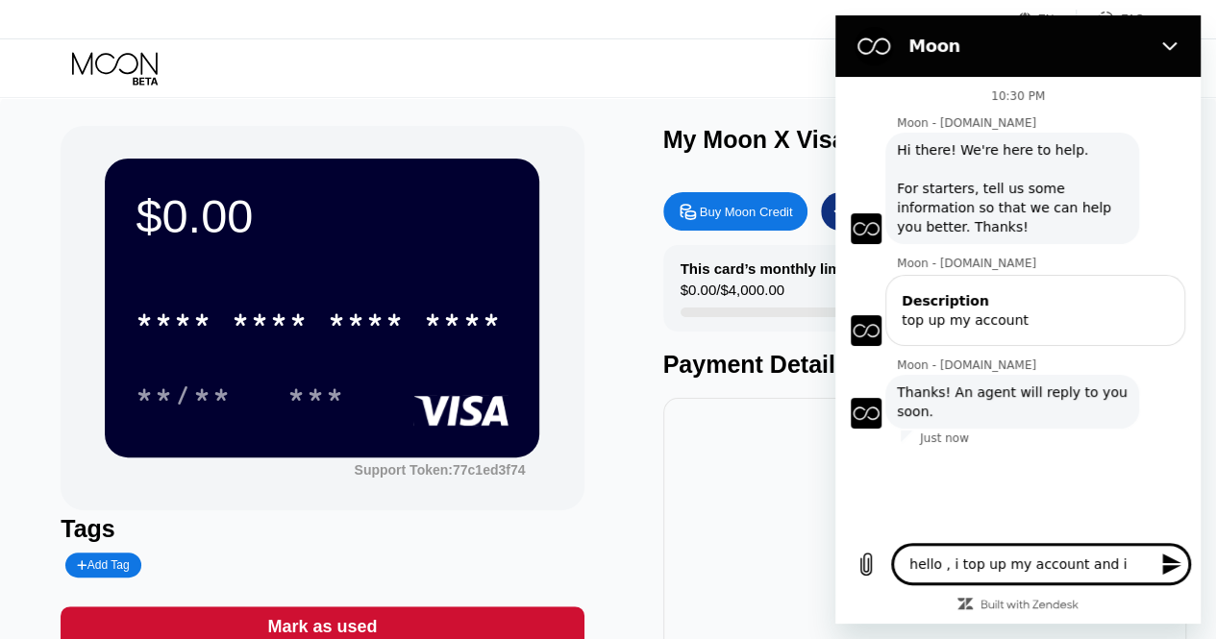
type textarea "hello , i top up my account and i d"
type textarea "x"
type textarea "hello , i top up my account and i do"
type textarea "x"
type textarea "hello , i top up my account and i don"
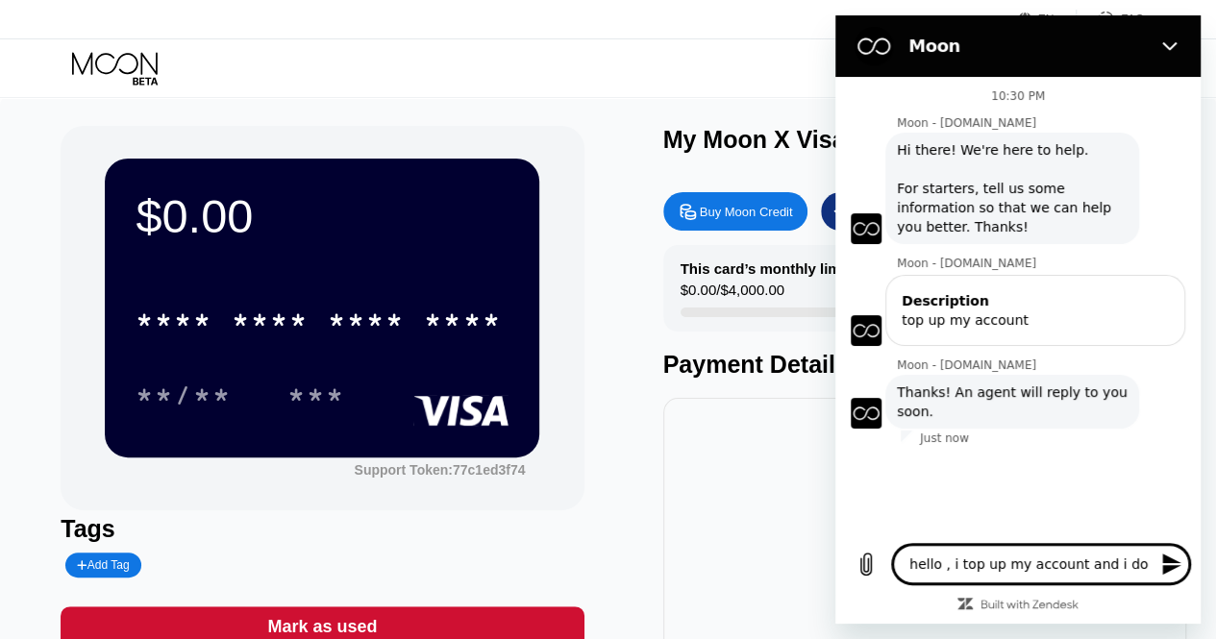
type textarea "x"
type textarea "hello , i top up my account and i dont"
type textarea "x"
type textarea "hello , i top up my account and i dont"
type textarea "x"
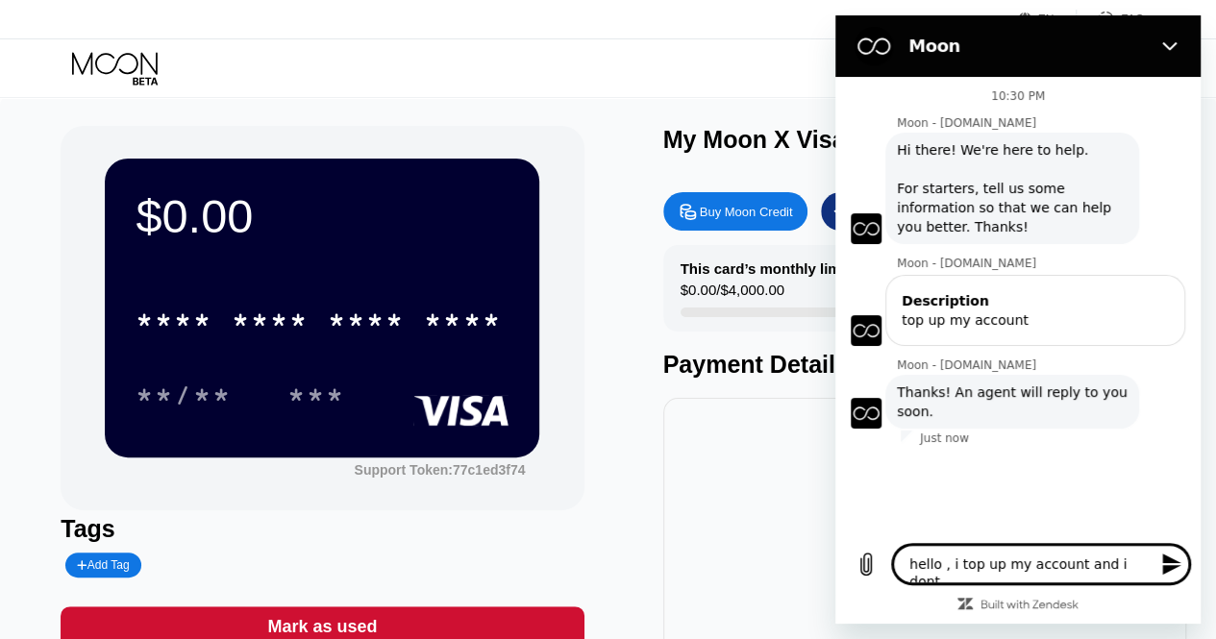
type textarea "hello , i top up my account and i dont r"
type textarea "x"
type textarea "hello , i top up my account and i dont re"
type textarea "x"
type textarea "hello , i top up my account and i dont rec"
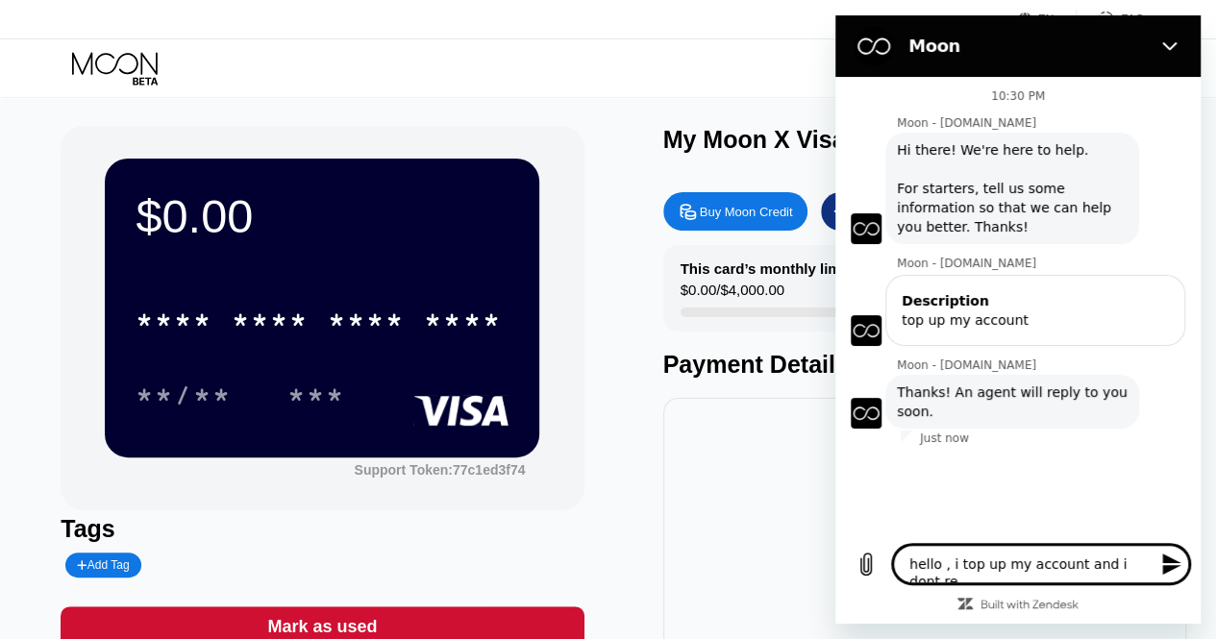
type textarea "x"
type textarea "hello , i top up my account and i dont rece"
type textarea "x"
type textarea "hello , i top up my account and i dont recei"
type textarea "x"
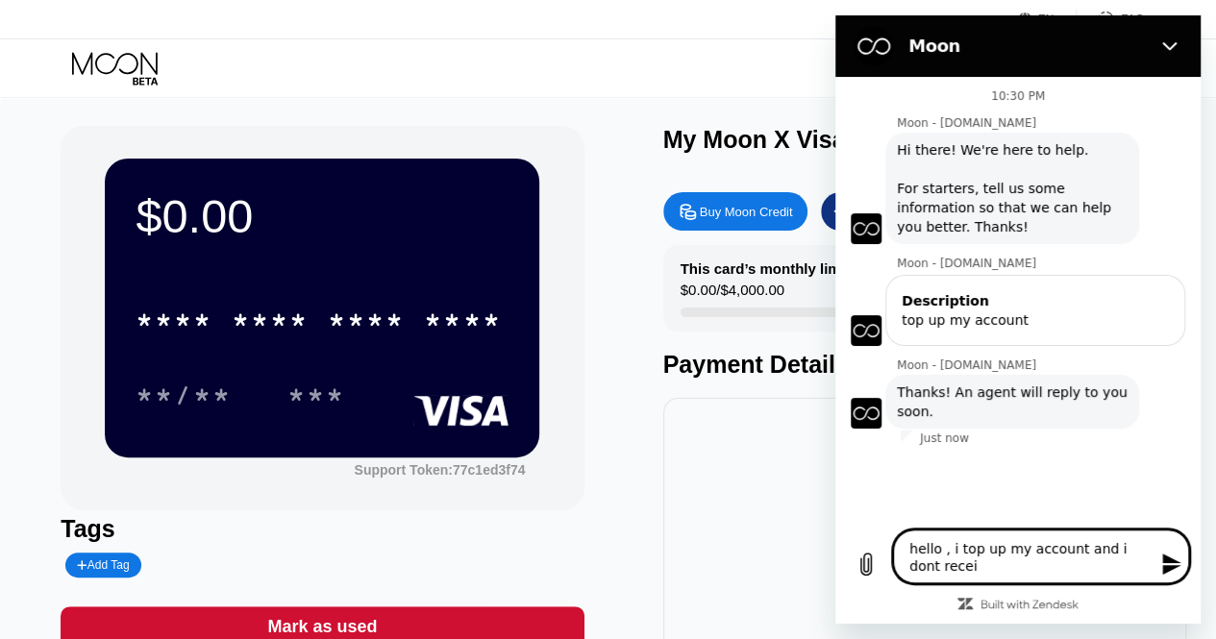
type textarea "hello , i top up my account and i dont receiv"
type textarea "x"
type textarea "hello , i top up my account and i dont receive"
type textarea "x"
type textarea "hello , i top up my account and i dont received"
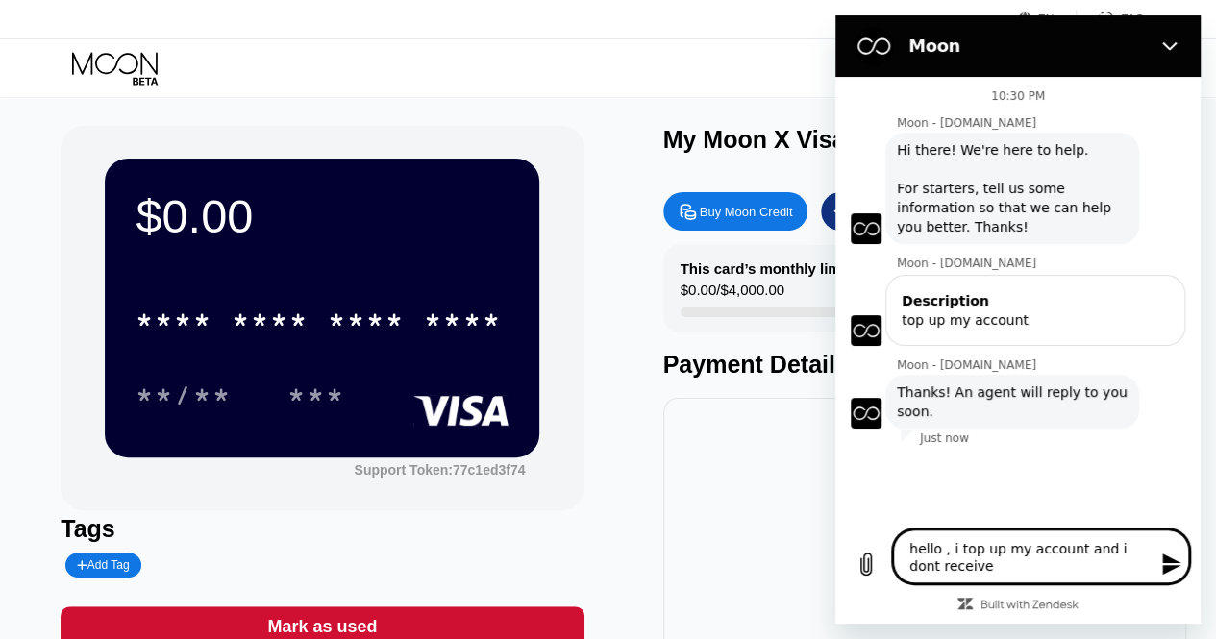
type textarea "x"
type textarea "hello , i top up my account and i dont received"
type textarea "x"
type textarea "hello , i top up my account and i dont received t"
type textarea "x"
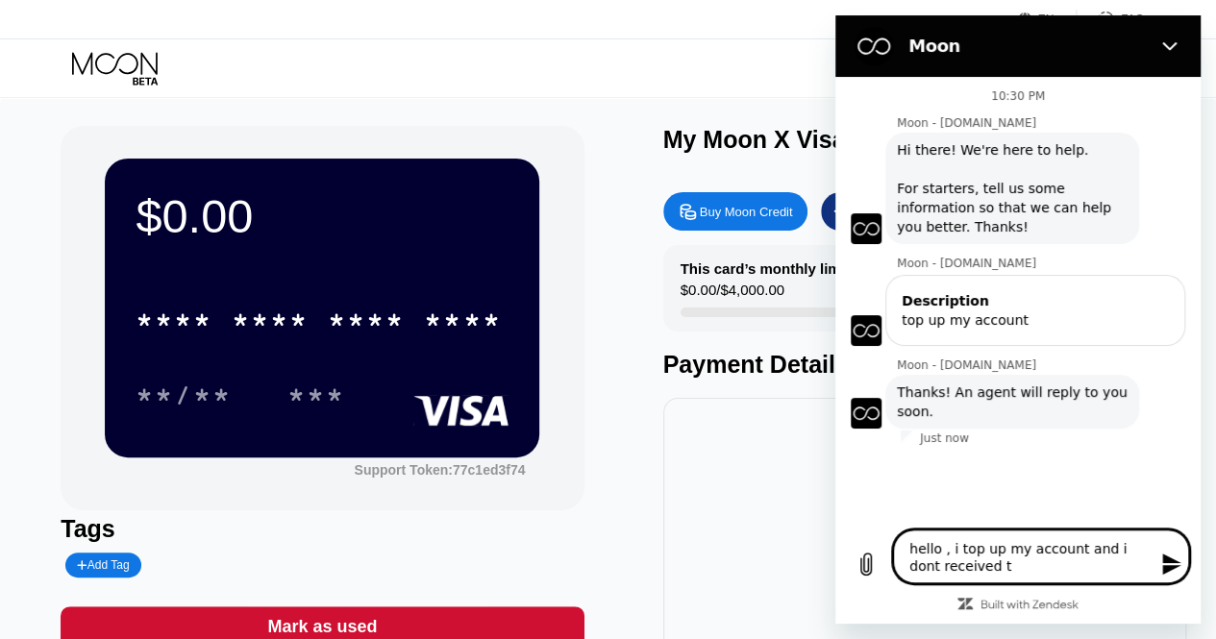
type textarea "hello , i top up my account and i dont received th"
type textarea "x"
type textarea "hello , i top up my account and i dont received the"
type textarea "x"
type textarea "hello , i top up my account and i dont received the"
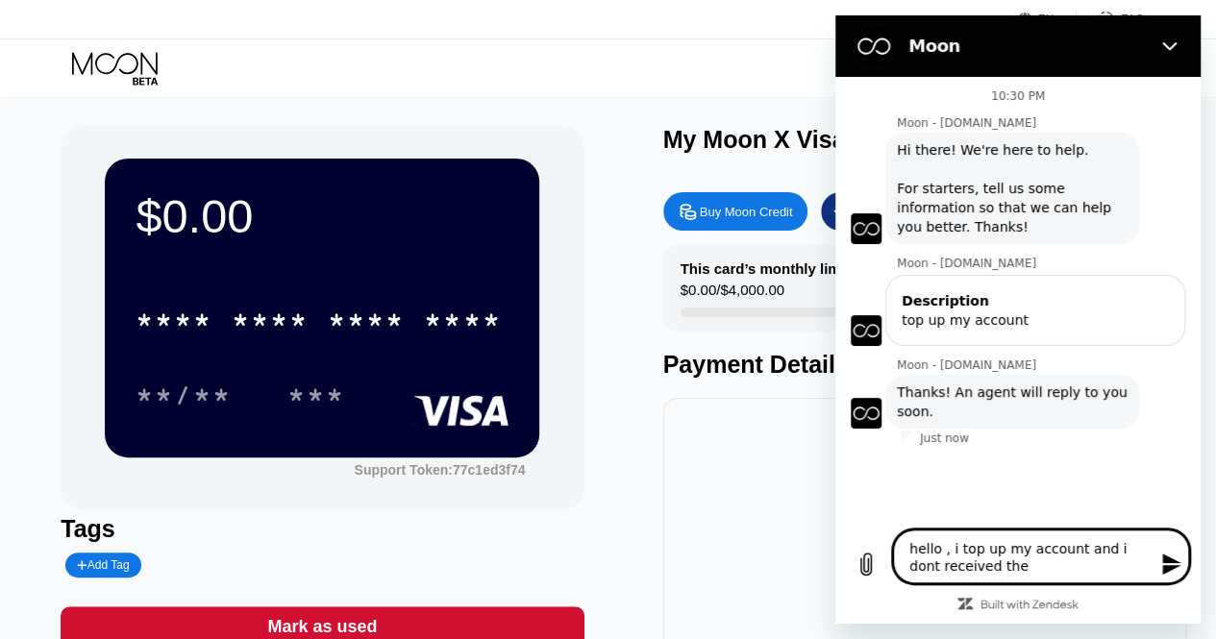
type textarea "x"
type textarea "hello , i top up my account and i dont received the c"
type textarea "x"
type textarea "hello , i top up my account and i dont received the cr"
type textarea "x"
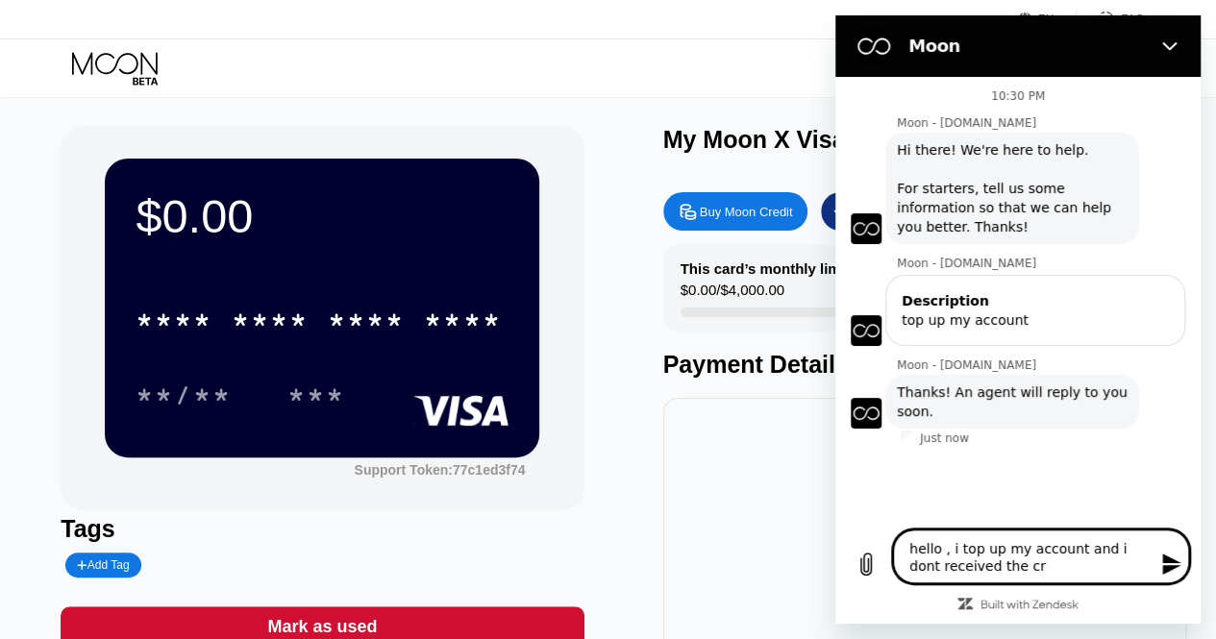
type textarea "hello , i top up my account and i dont received the cre"
type textarea "x"
type textarea "hello , i top up my account and i dont received the cred"
type textarea "x"
type textarea "hello , i top up my account and i dont received the credi"
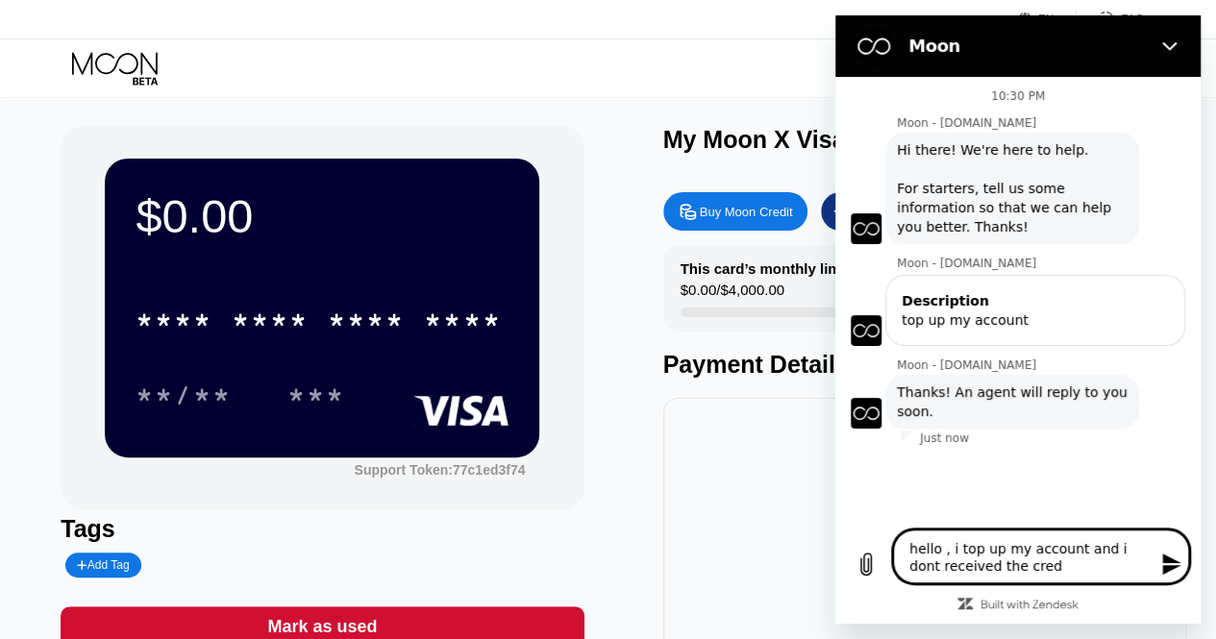
type textarea "x"
type textarea "hello , i top up my account and i dont received the credit"
type textarea "x"
type textarea "hello , i top up my account and i dont received the credits"
type textarea "x"
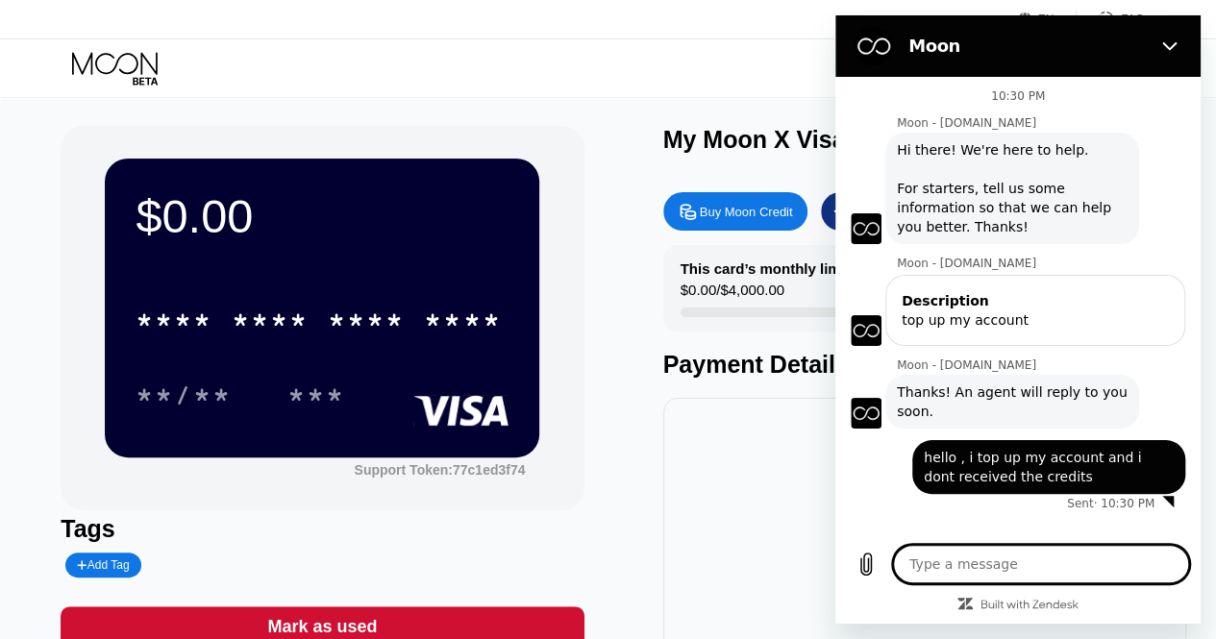
type textarea "x"
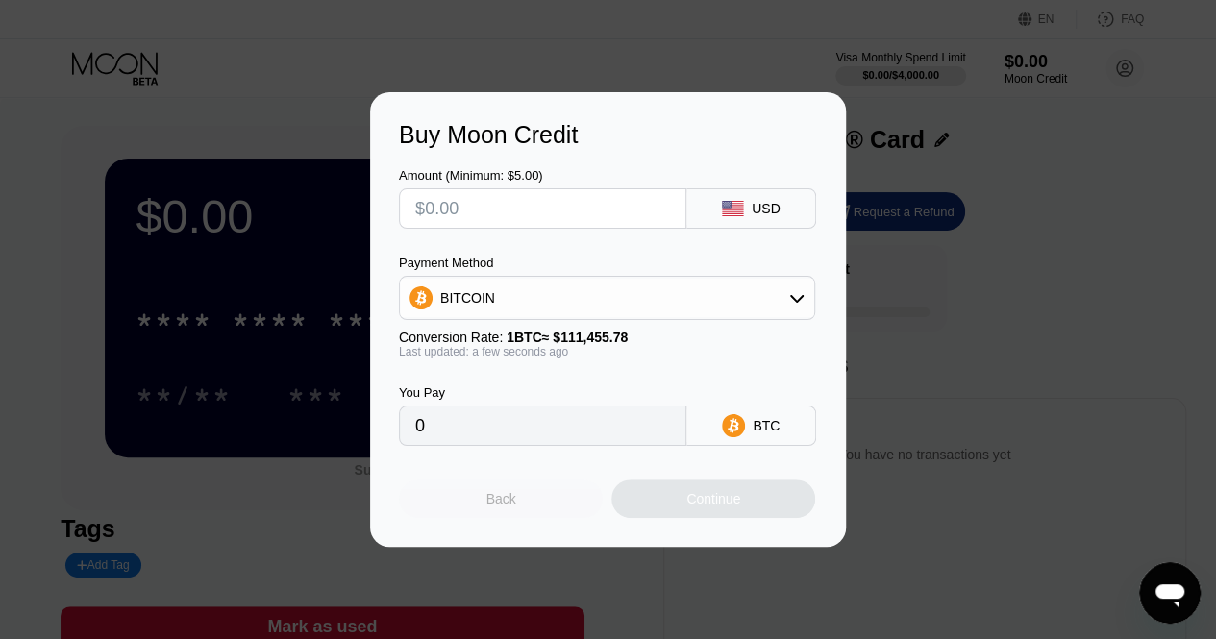
click at [473, 503] on div "Back" at bounding box center [501, 499] width 204 height 38
click at [506, 494] on div "Back" at bounding box center [501, 499] width 204 height 38
